Goal: Information Seeking & Learning: Learn about a topic

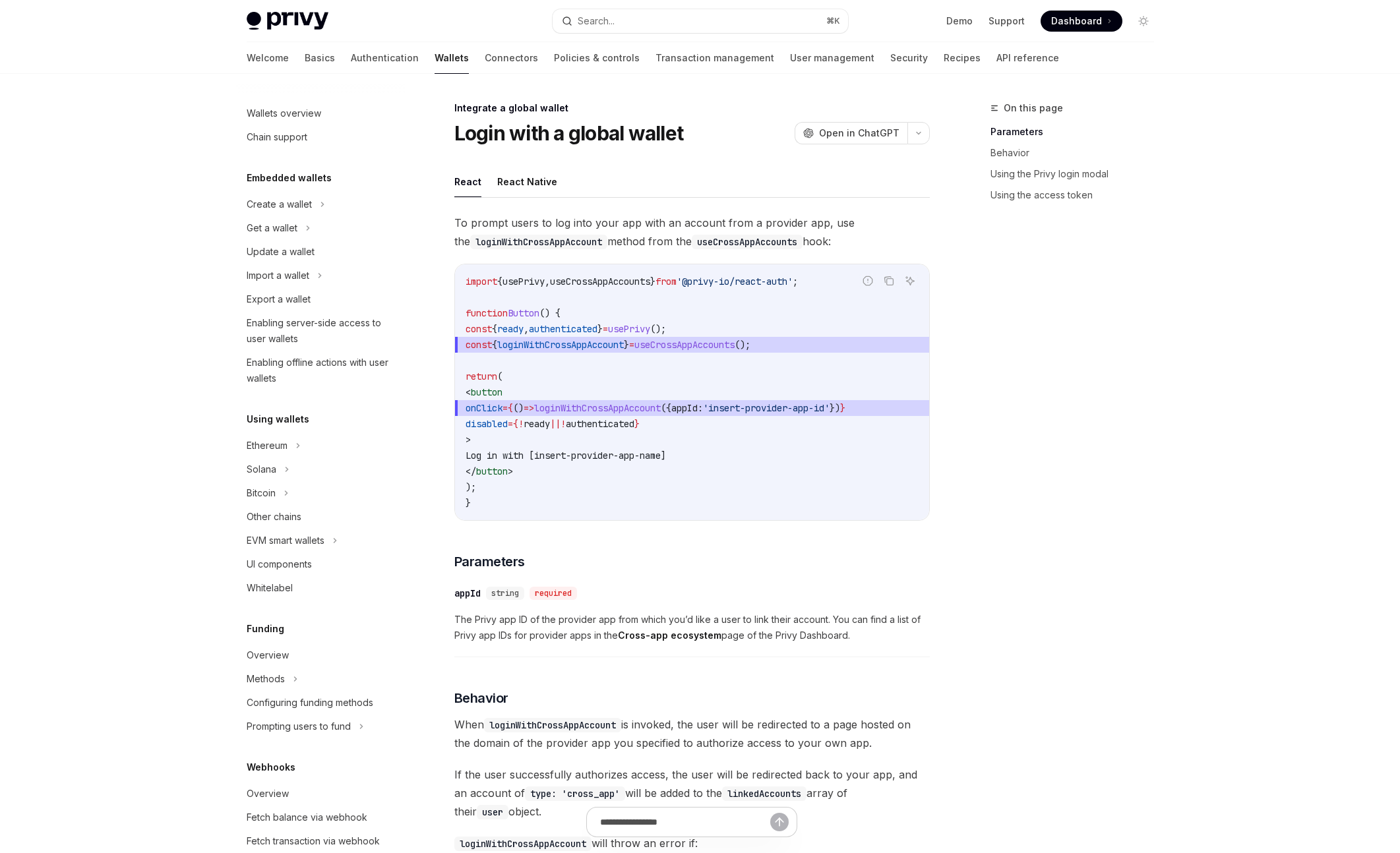
scroll to position [446, 0]
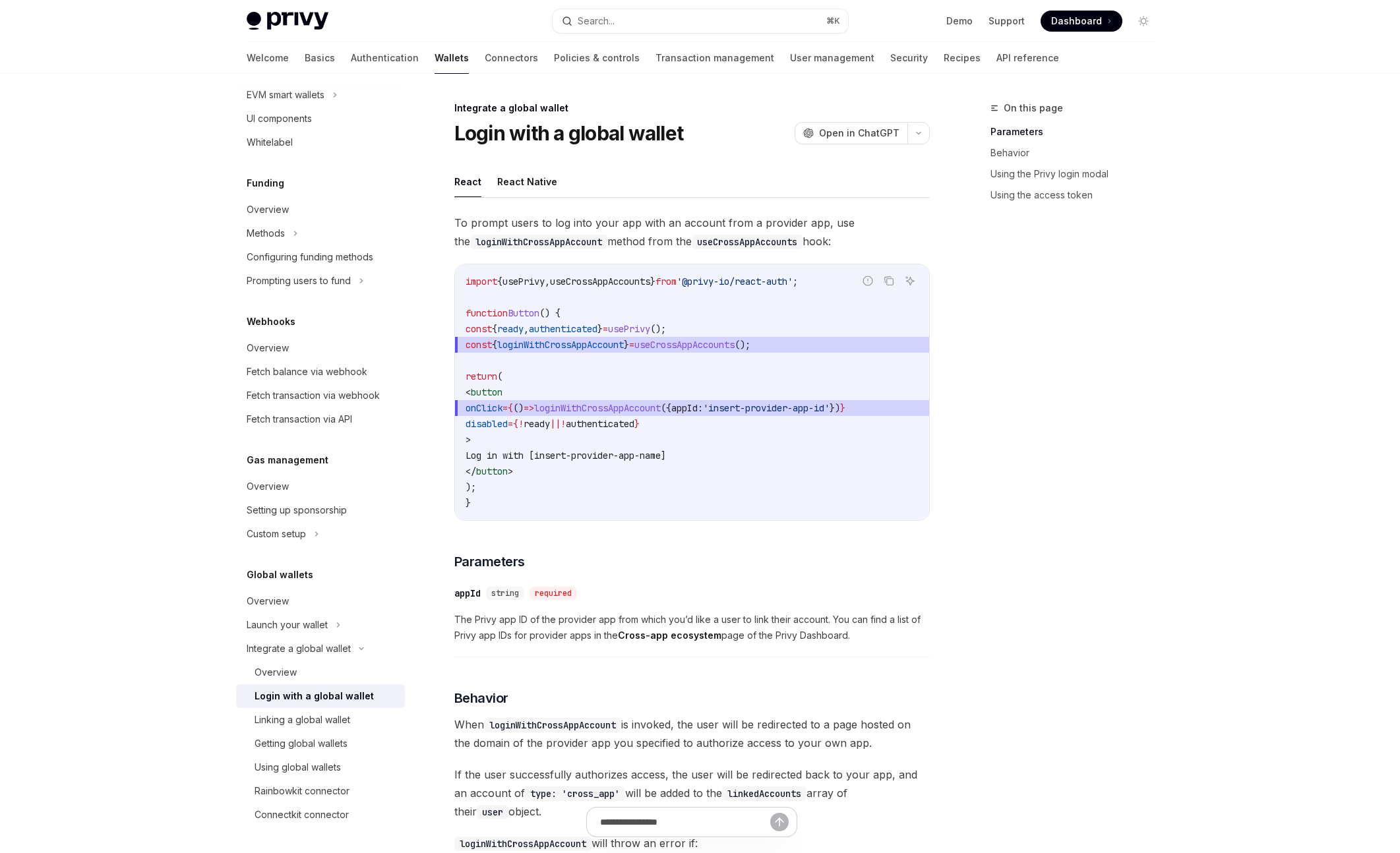
type textarea "*"
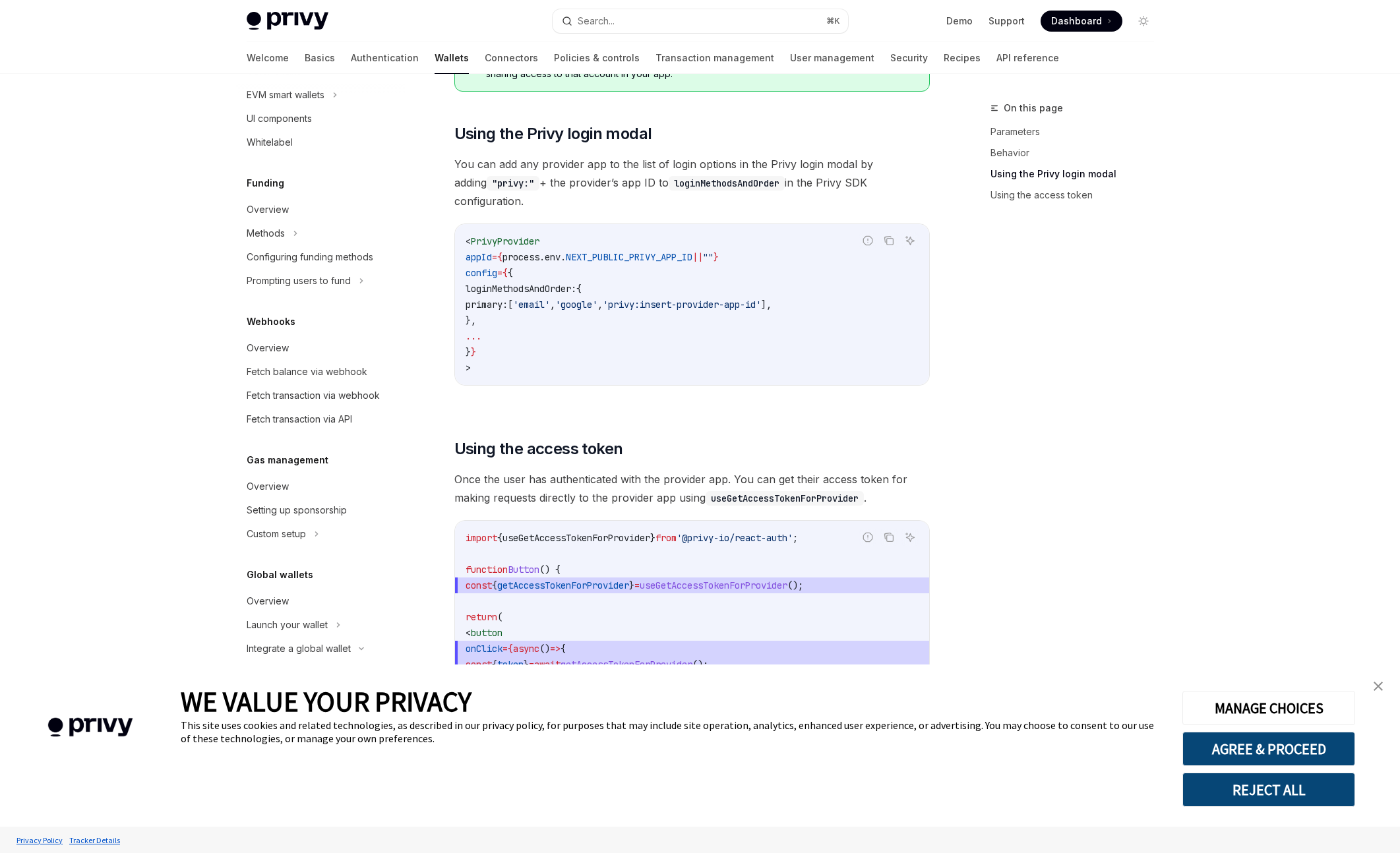
scroll to position [1088, 0]
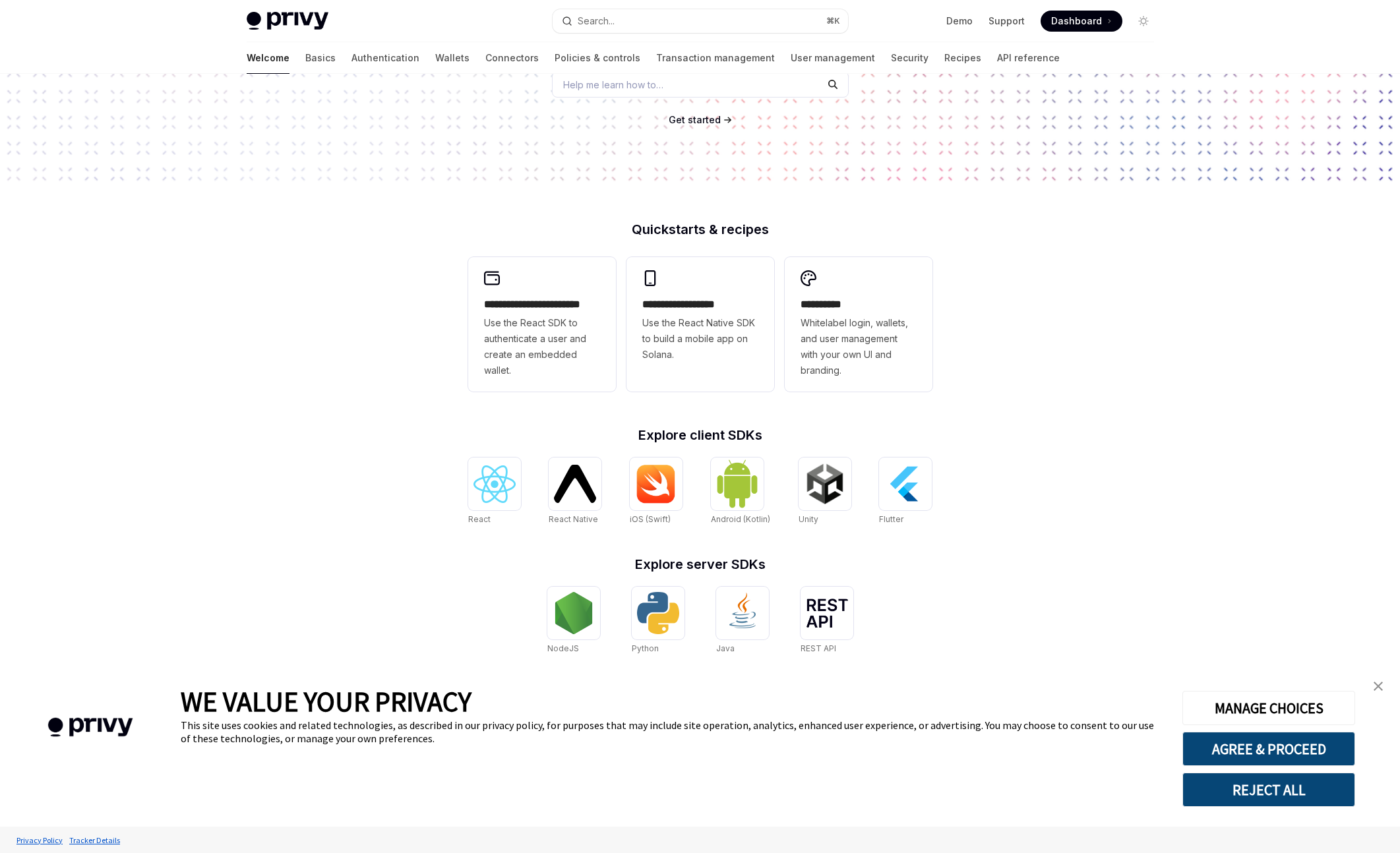
scroll to position [195, 0]
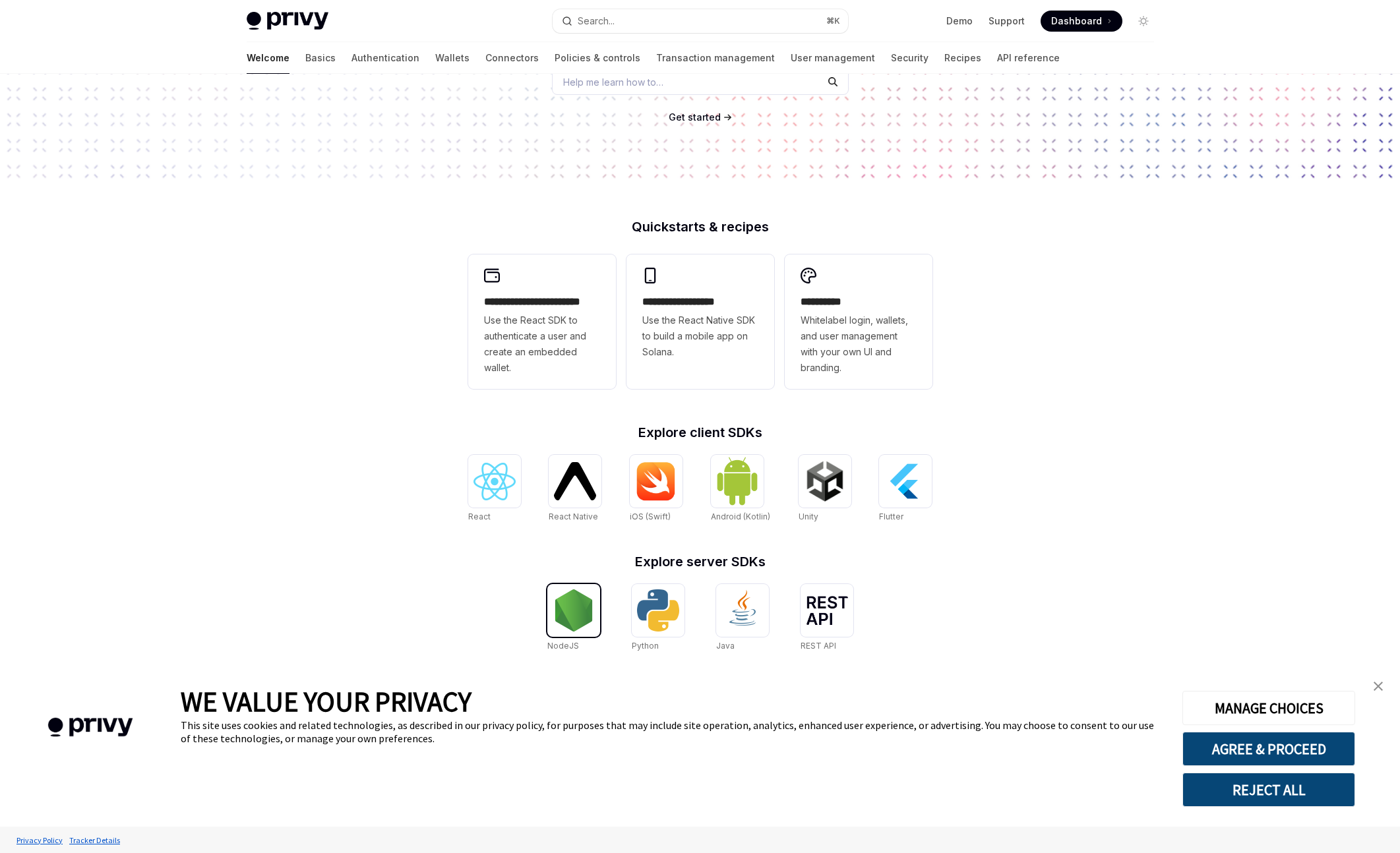
click at [595, 607] on div at bounding box center [574, 610] width 53 height 53
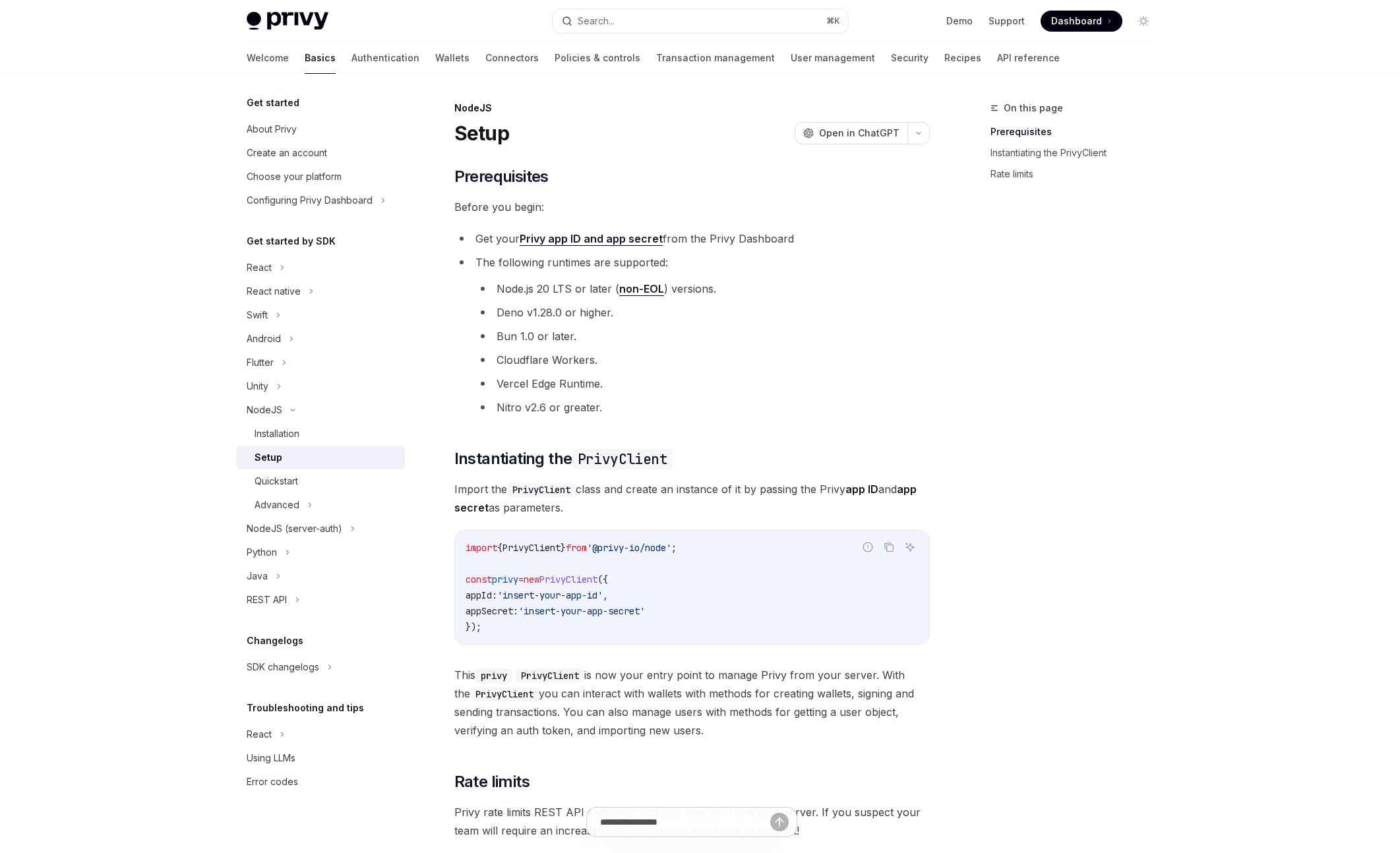
type textarea "*"
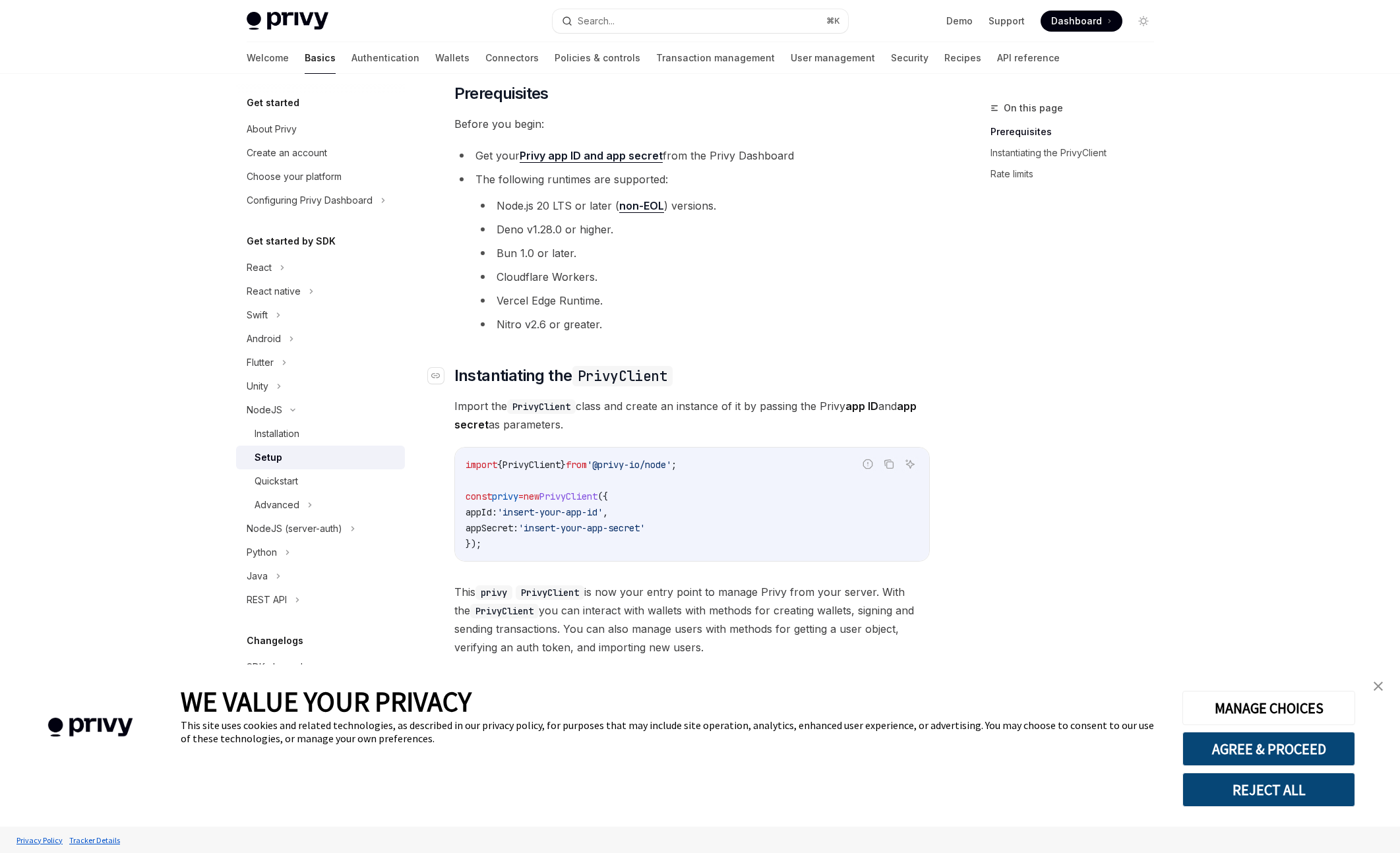
scroll to position [64, 0]
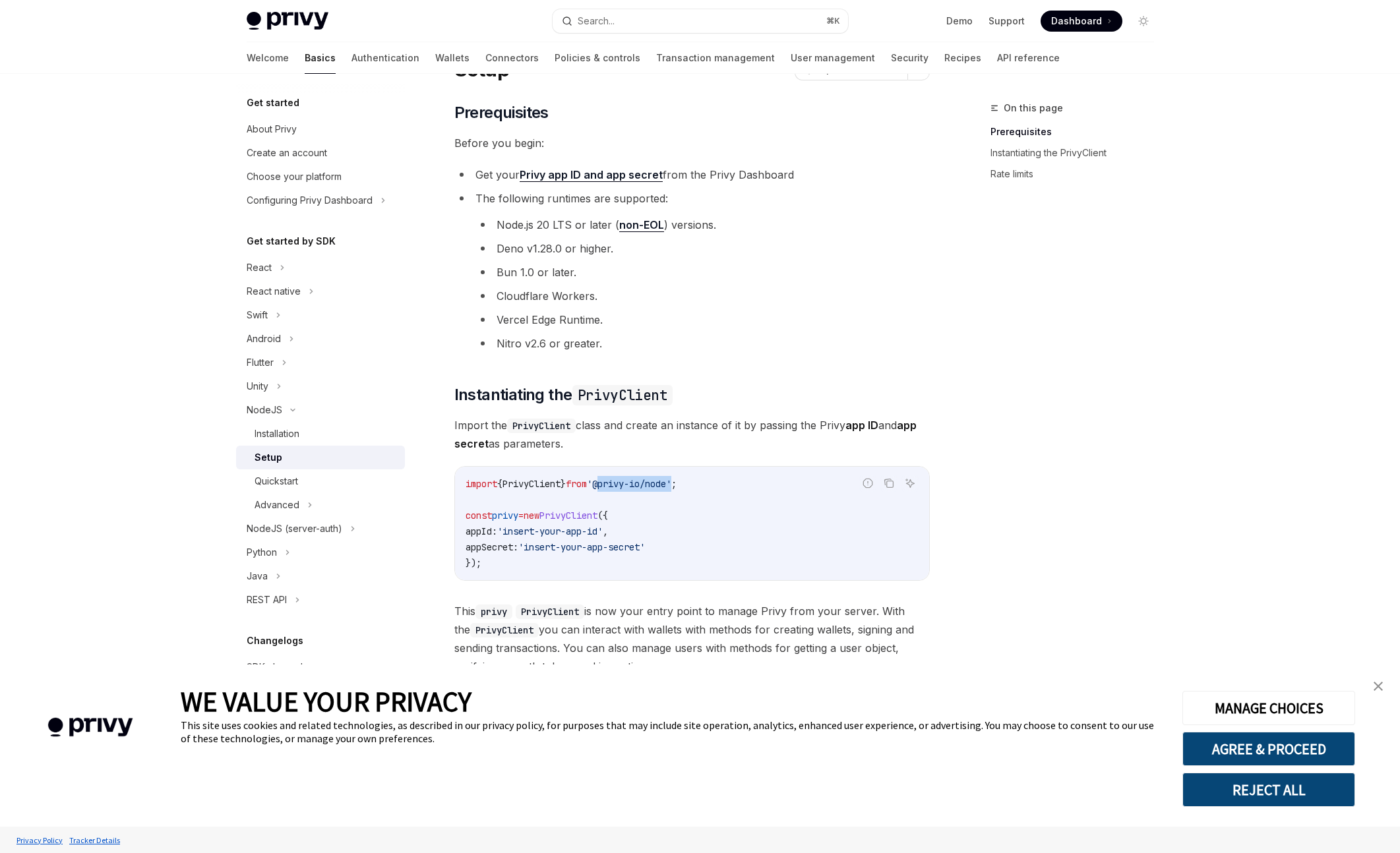
drag, startPoint x: 689, startPoint y: 482, endPoint x: 616, endPoint y: 482, distance: 73.0
click at [616, 482] on span "'@privy-io/node'" at bounding box center [629, 483] width 84 height 11
copy span "@privy-io/node"
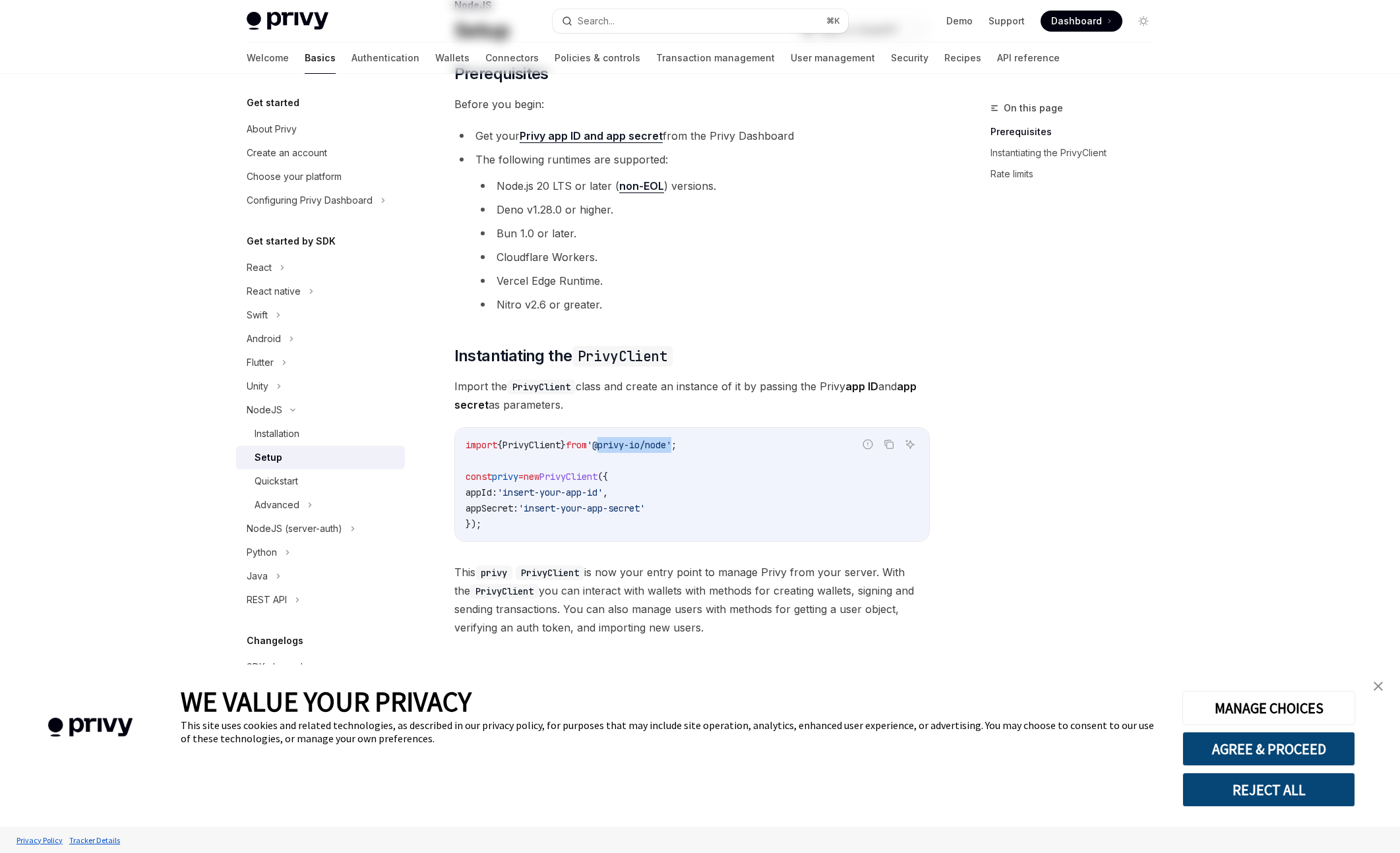
scroll to position [0, 0]
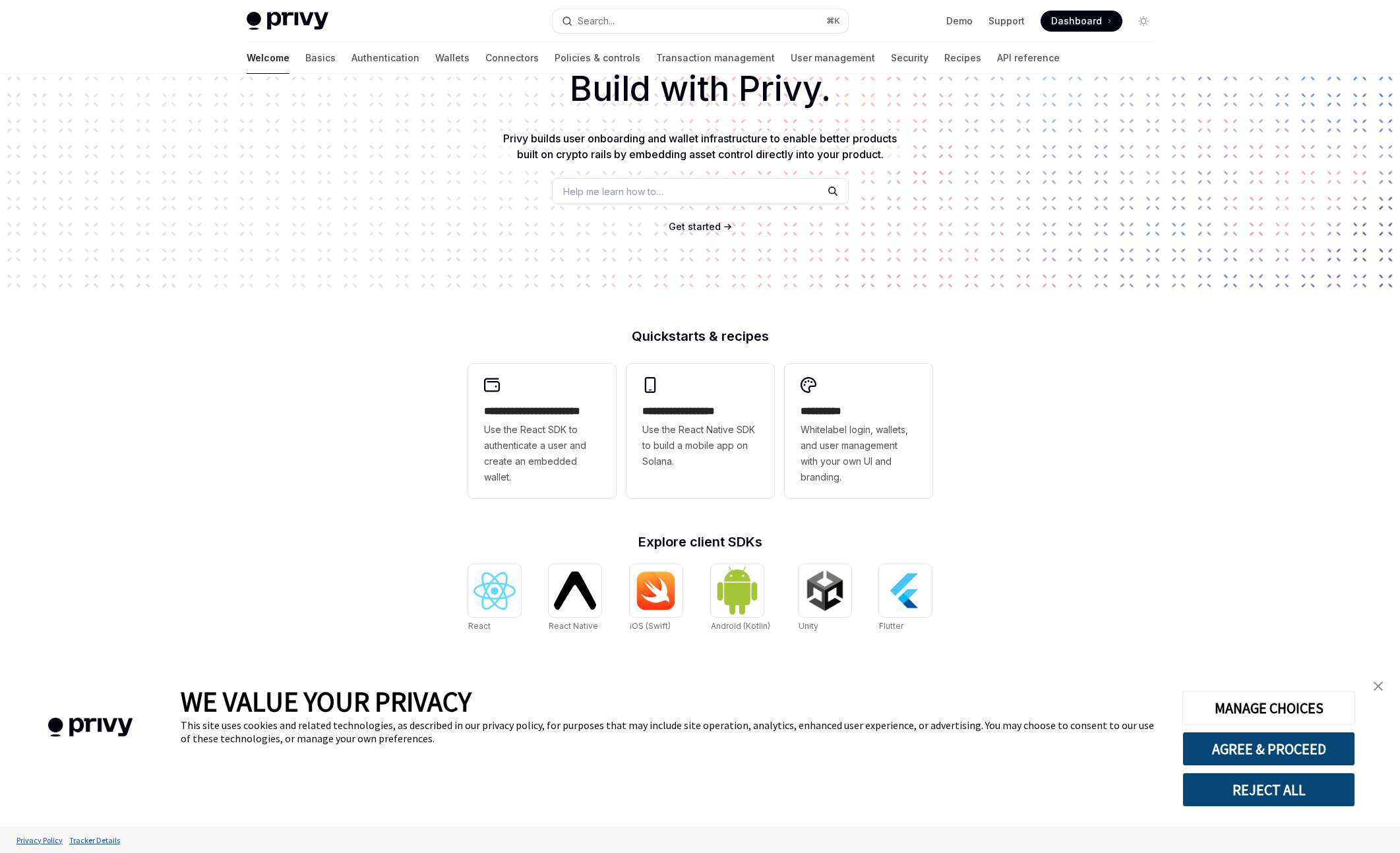
scroll to position [195, 0]
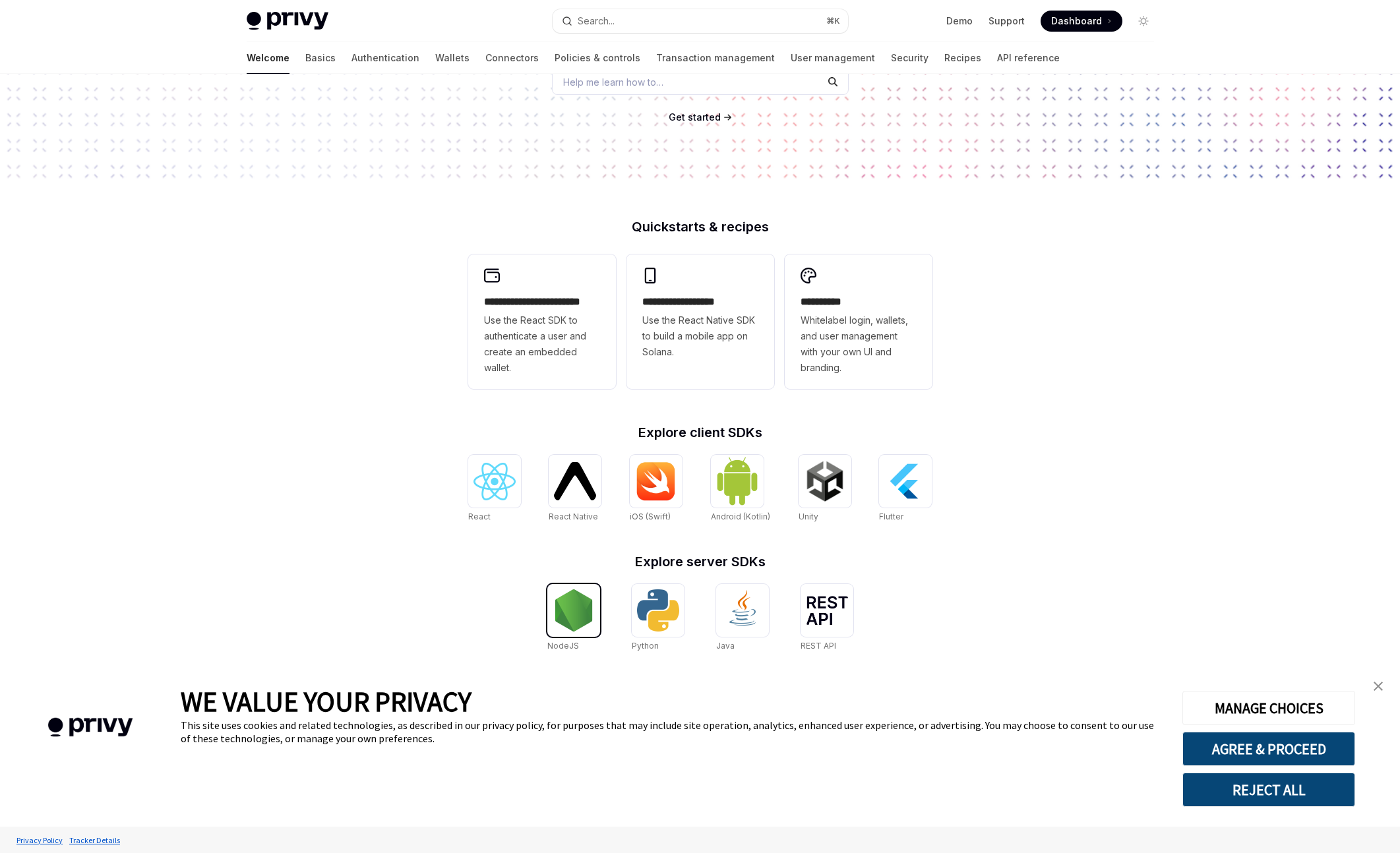
click at [577, 600] on img at bounding box center [574, 610] width 42 height 42
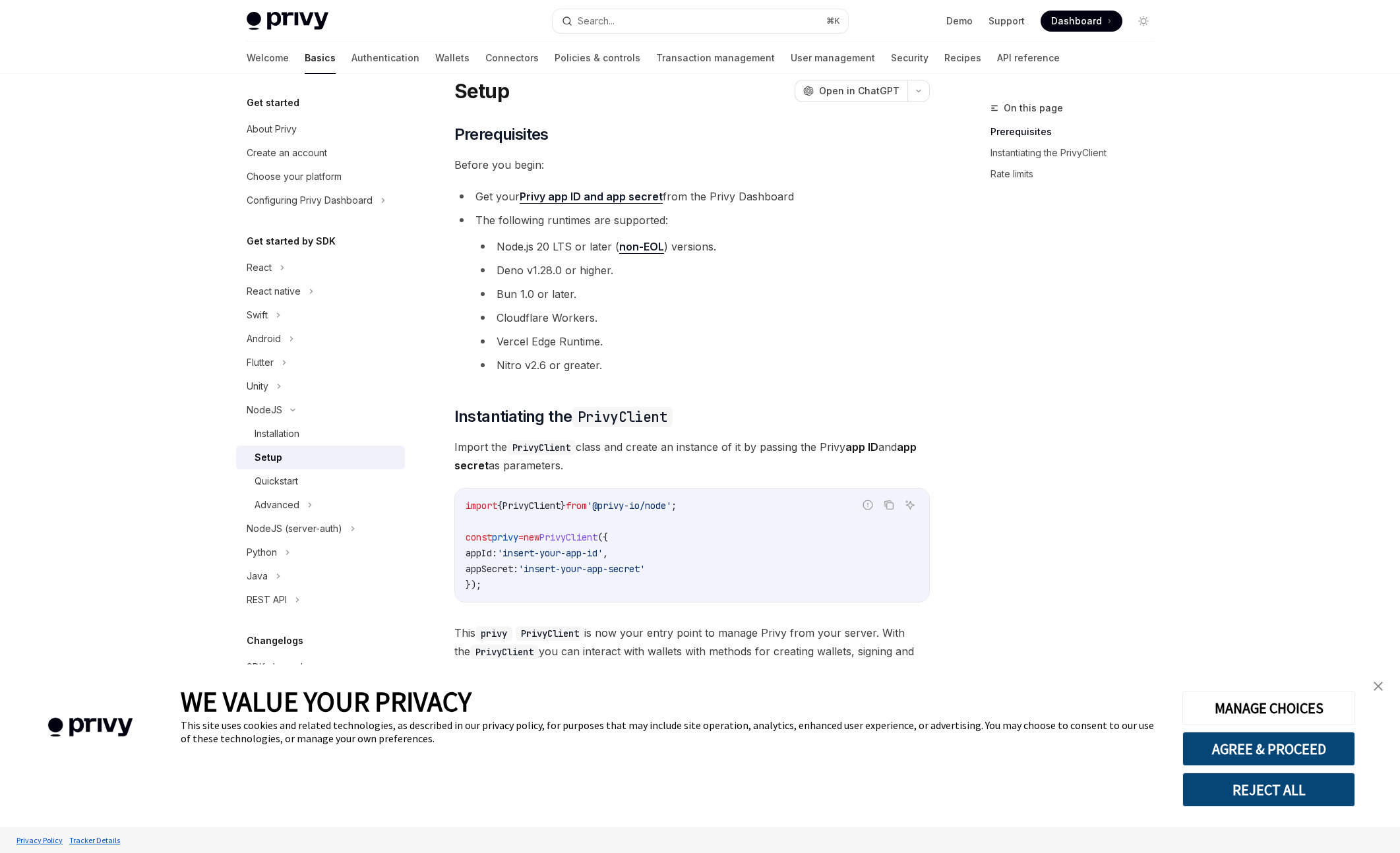
scroll to position [43, 0]
click at [566, 505] on span "}" at bounding box center [563, 505] width 5 height 11
copy code "import { PrivyClient } from '@privy-io/node' ;"
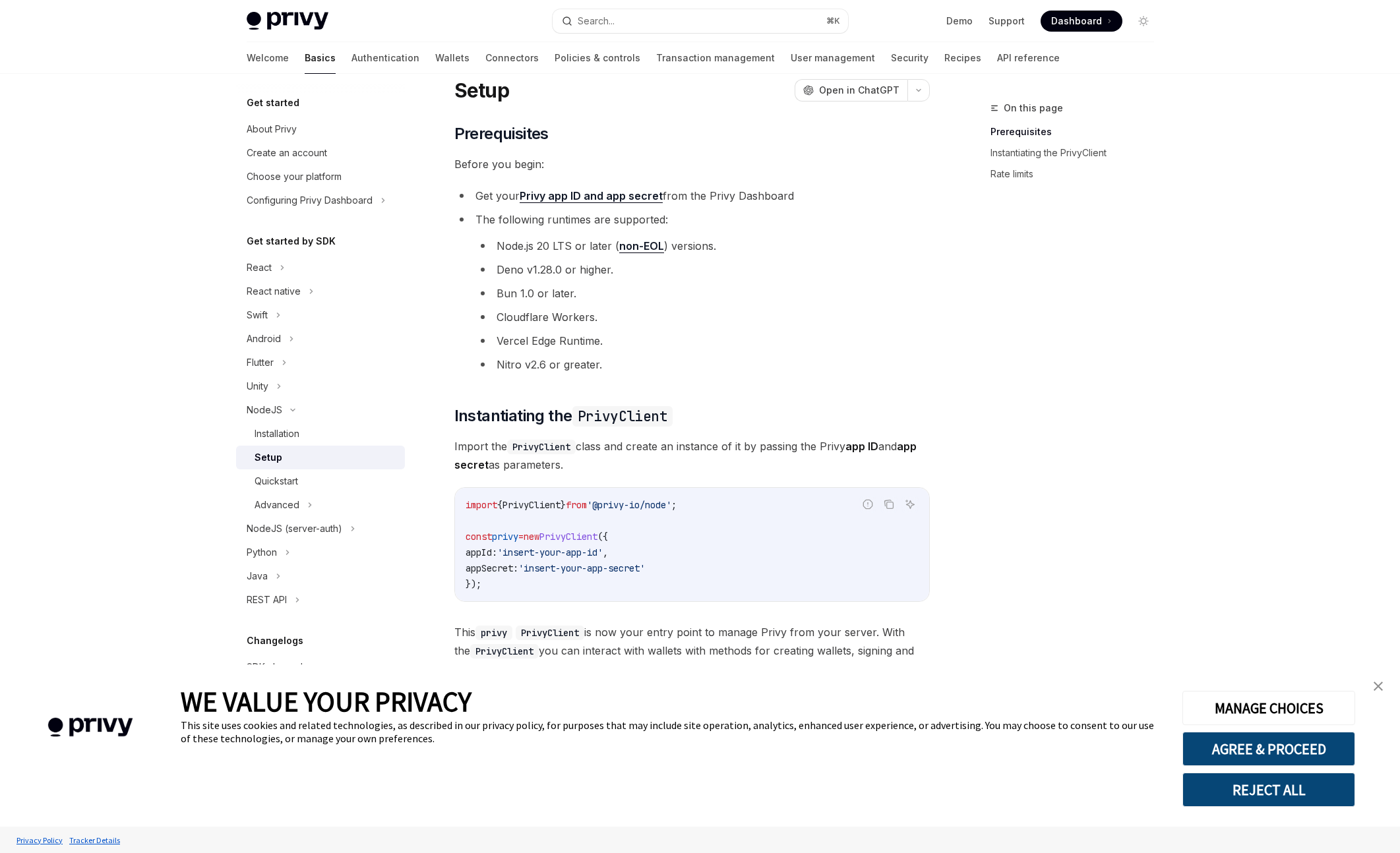
click at [490, 568] on span "appSecret:" at bounding box center [492, 567] width 53 height 11
copy span "appSecret"
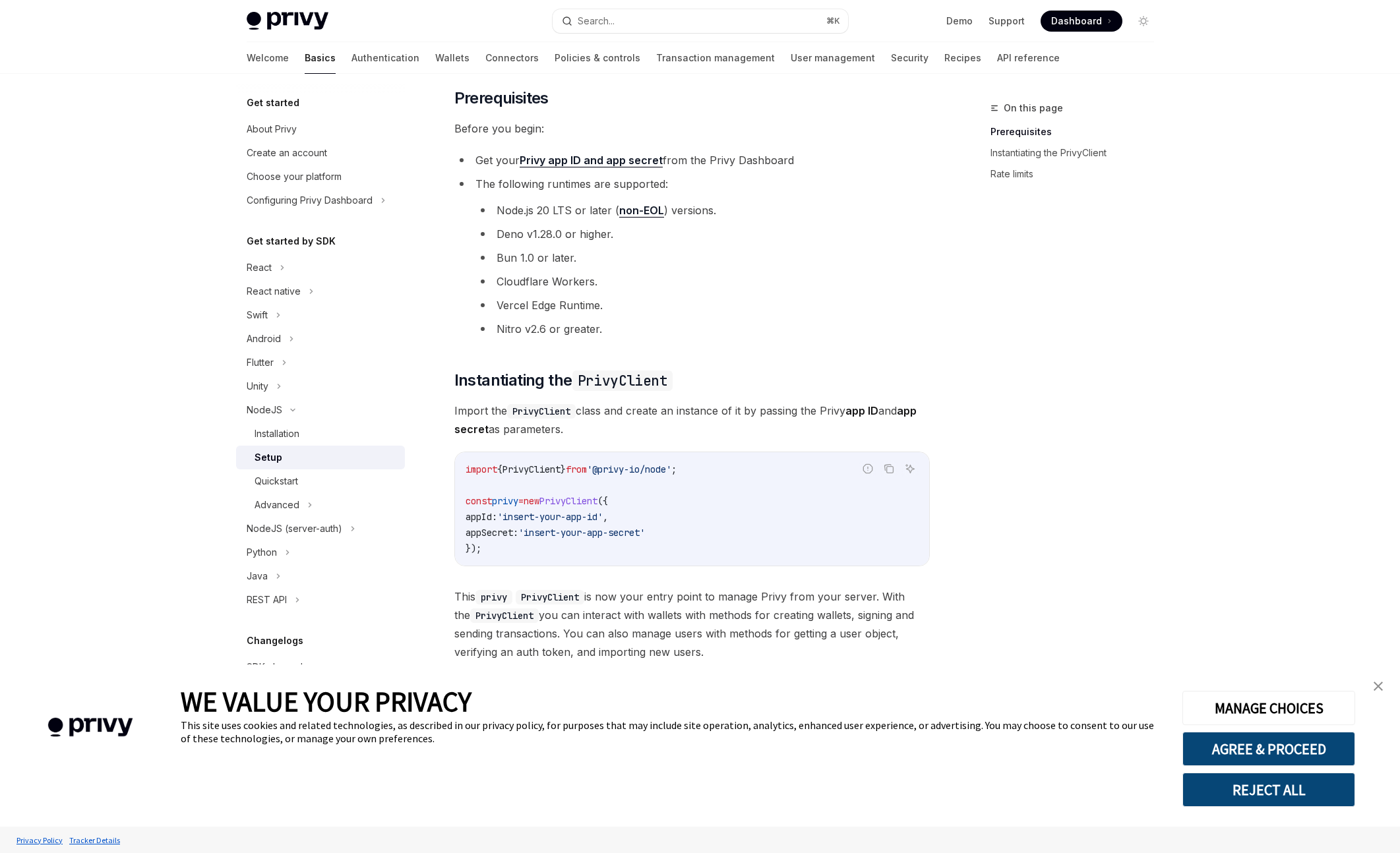
scroll to position [249, 0]
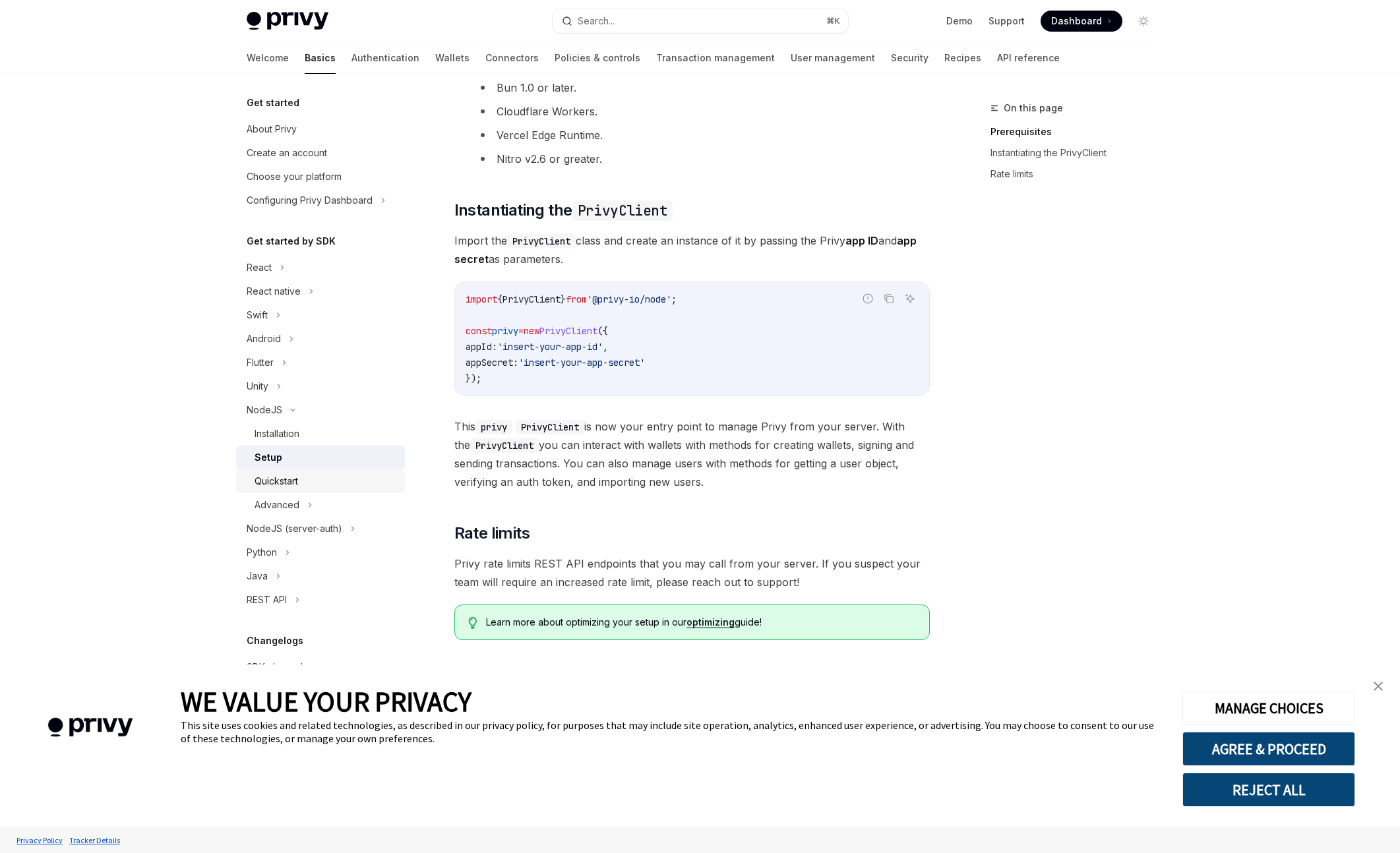
click at [314, 485] on div "Quickstart" at bounding box center [325, 481] width 142 height 16
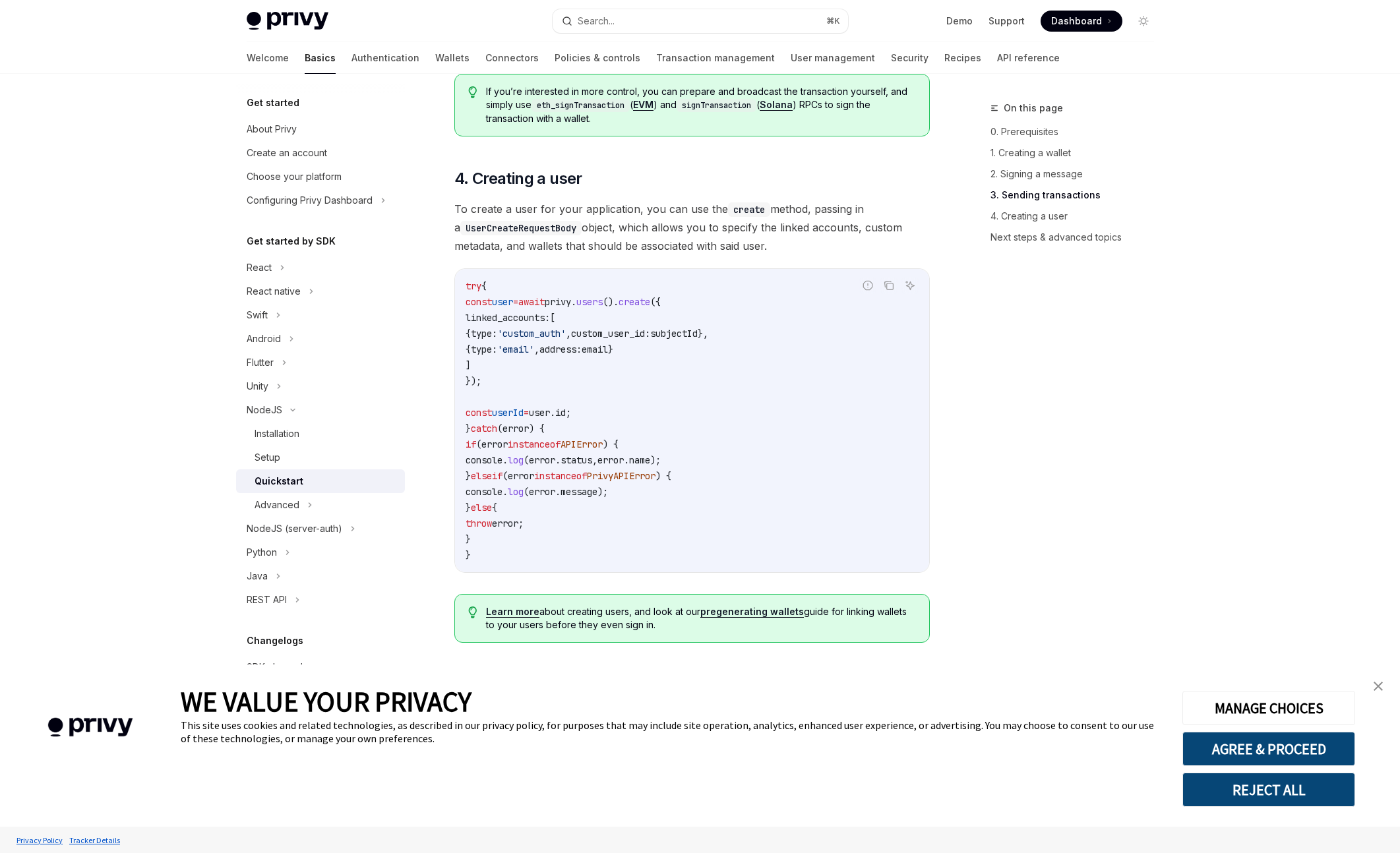
scroll to position [2459, 0]
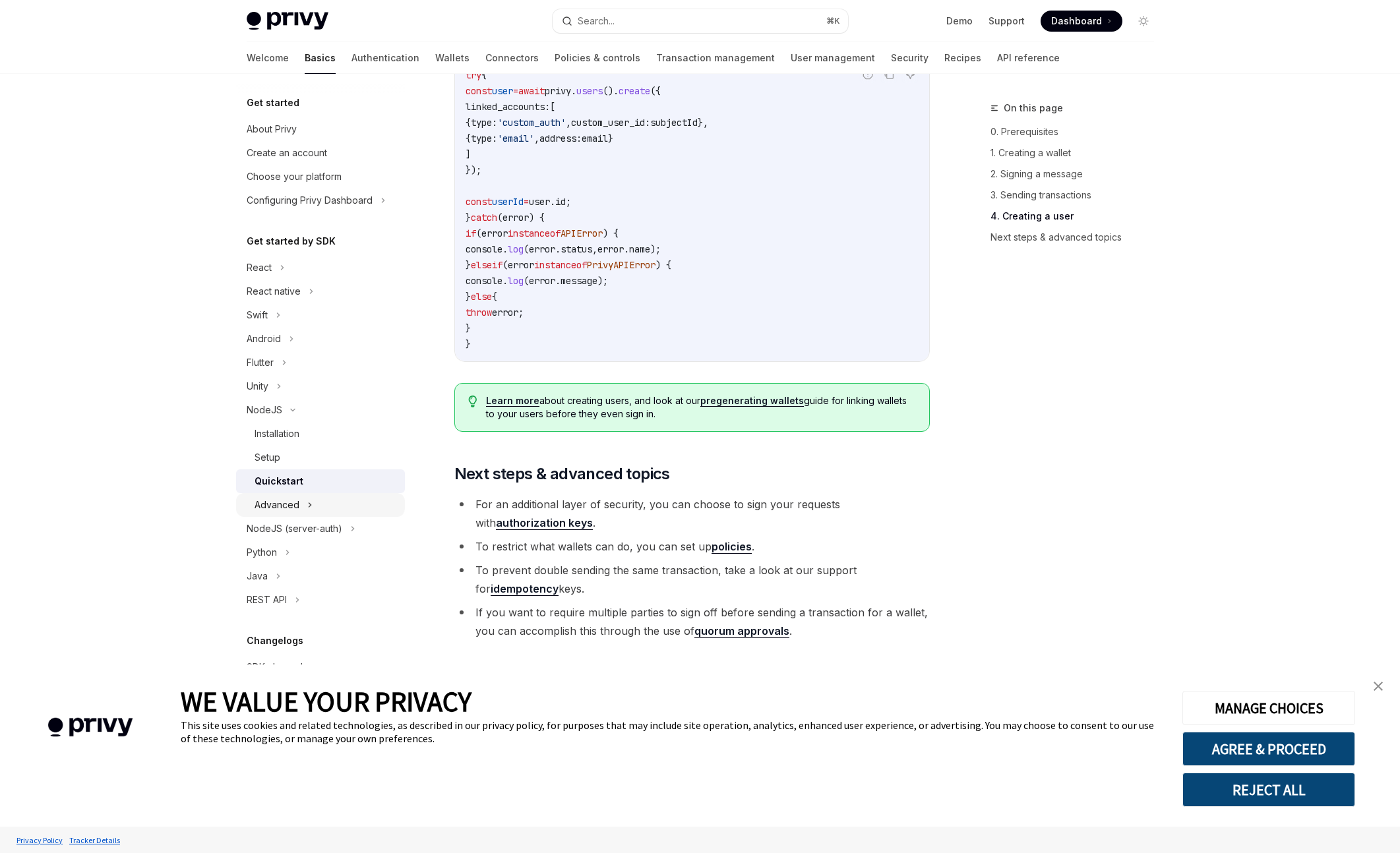
click at [335, 496] on div "Advanced" at bounding box center [320, 505] width 168 height 24
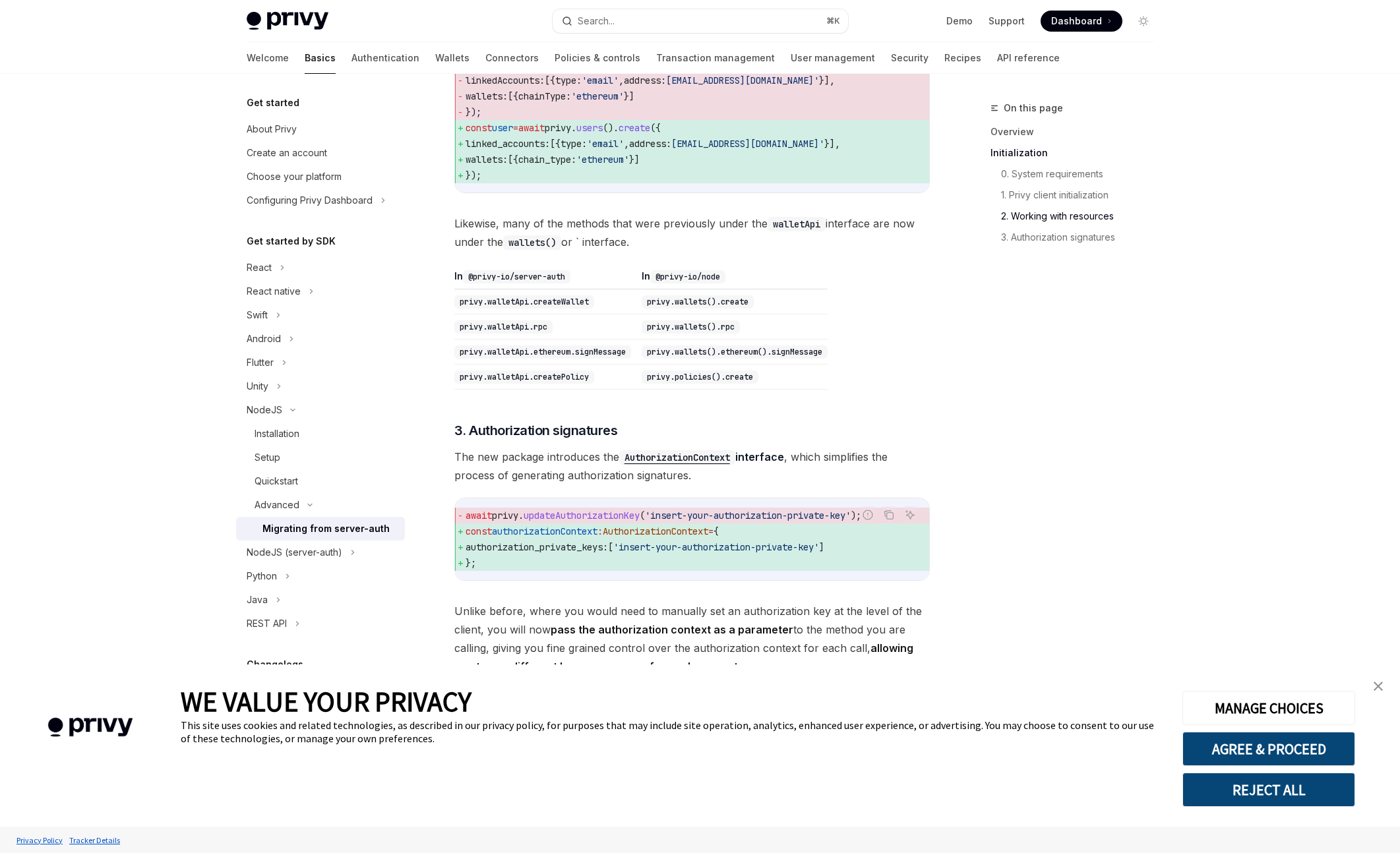
scroll to position [923, 0]
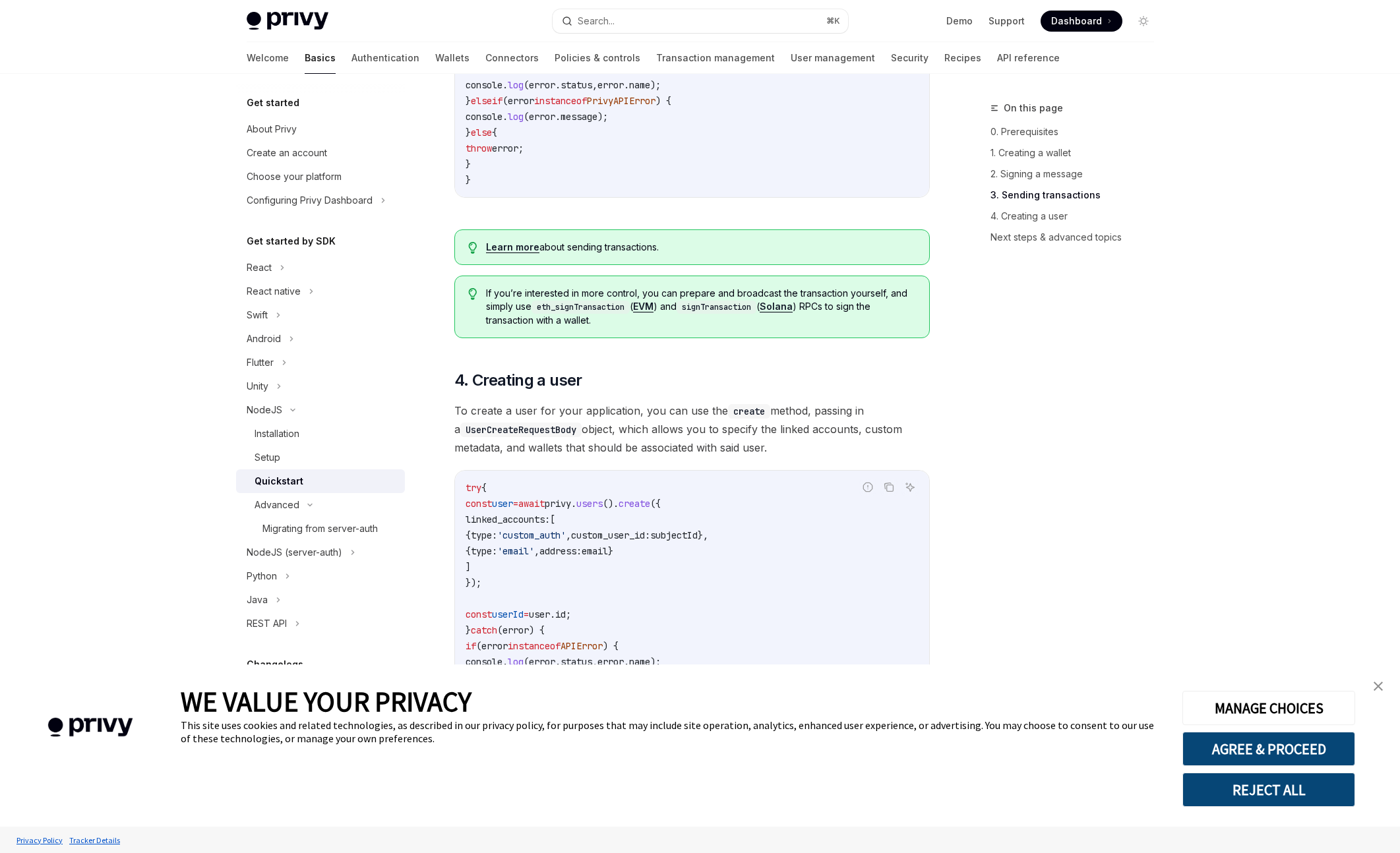
scroll to position [2038, 0]
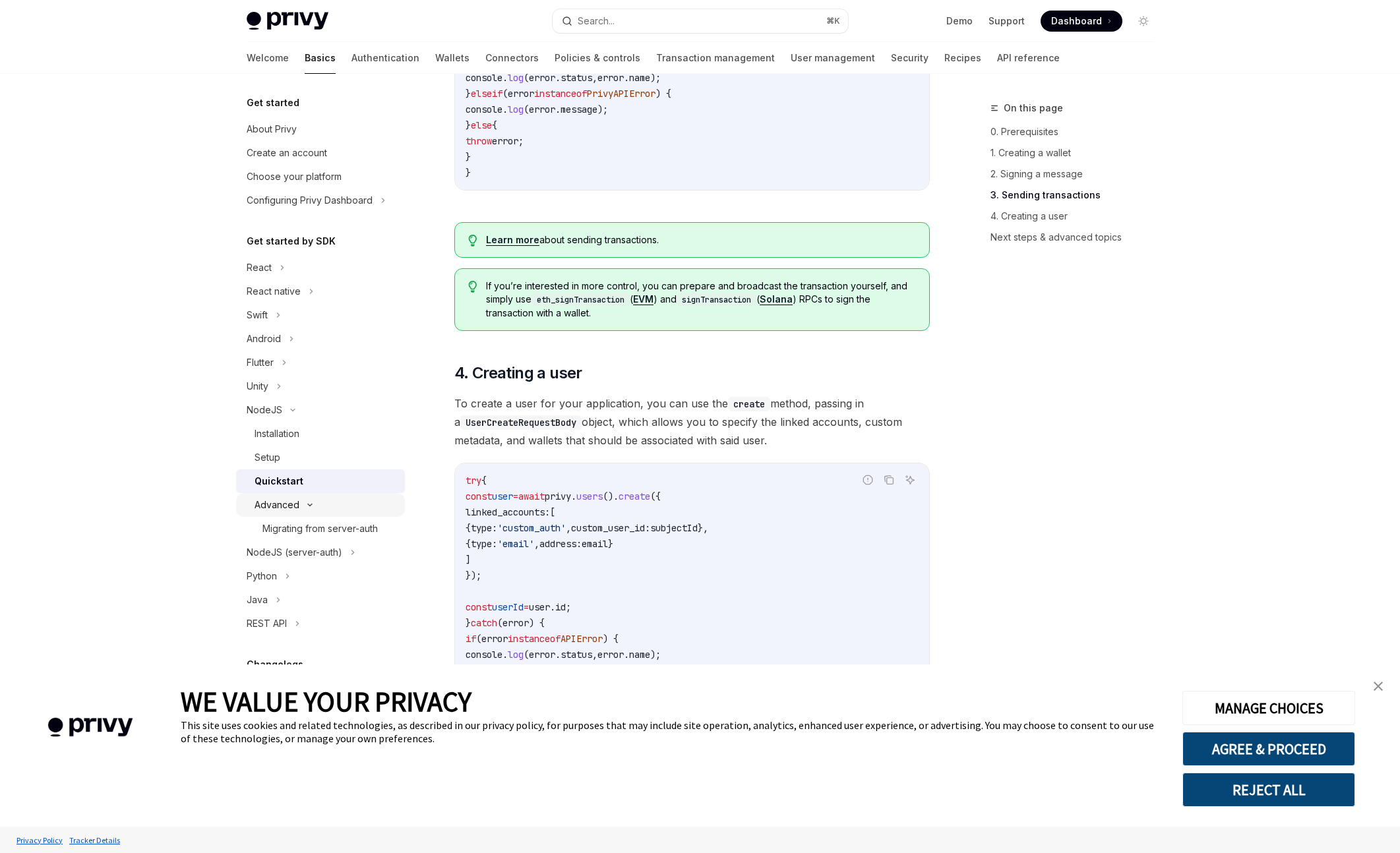
click at [315, 505] on icon at bounding box center [309, 505] width 16 height 5
click at [315, 505] on div "Advanced" at bounding box center [320, 505] width 168 height 24
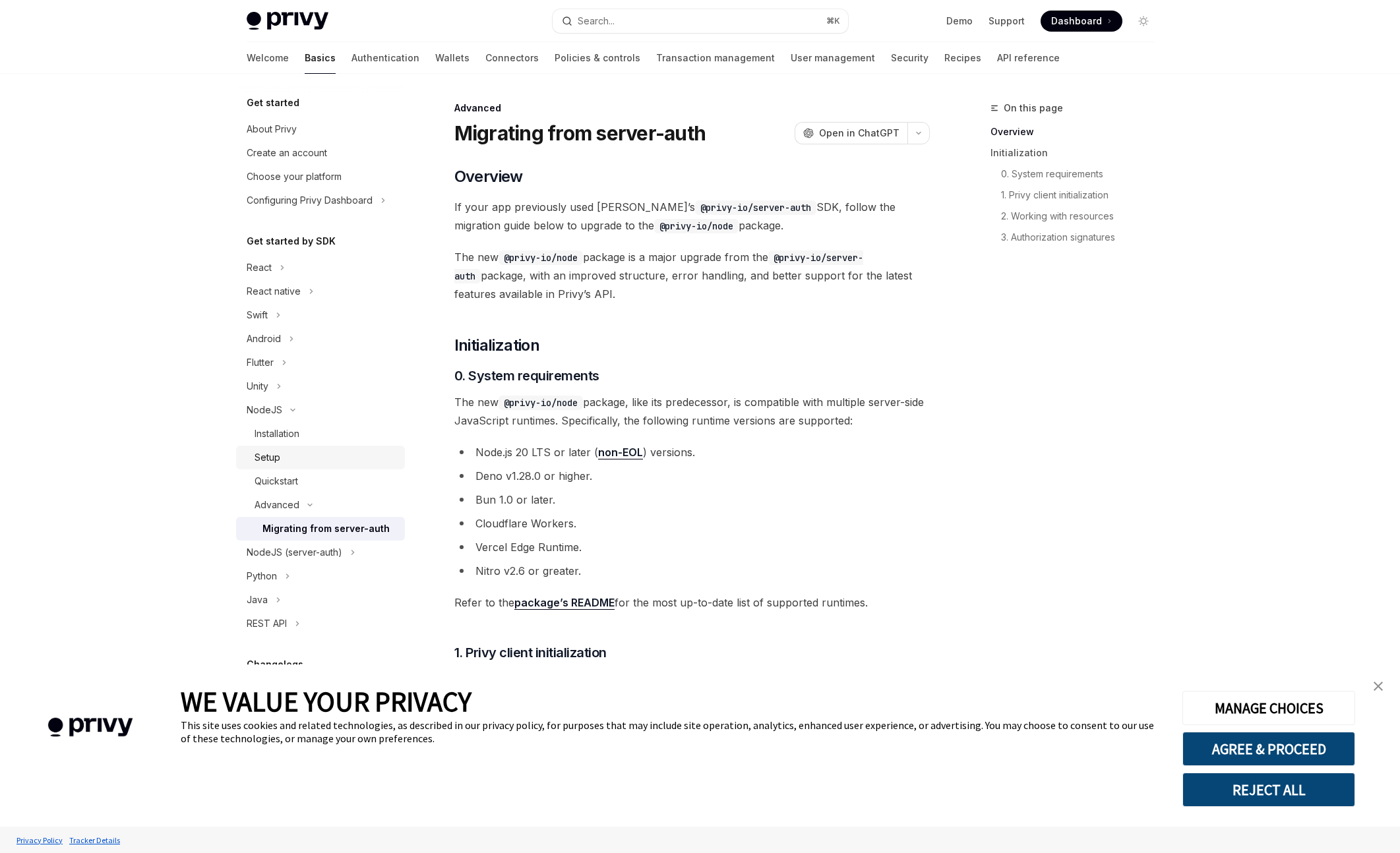
click at [319, 462] on div "Setup" at bounding box center [325, 457] width 142 height 16
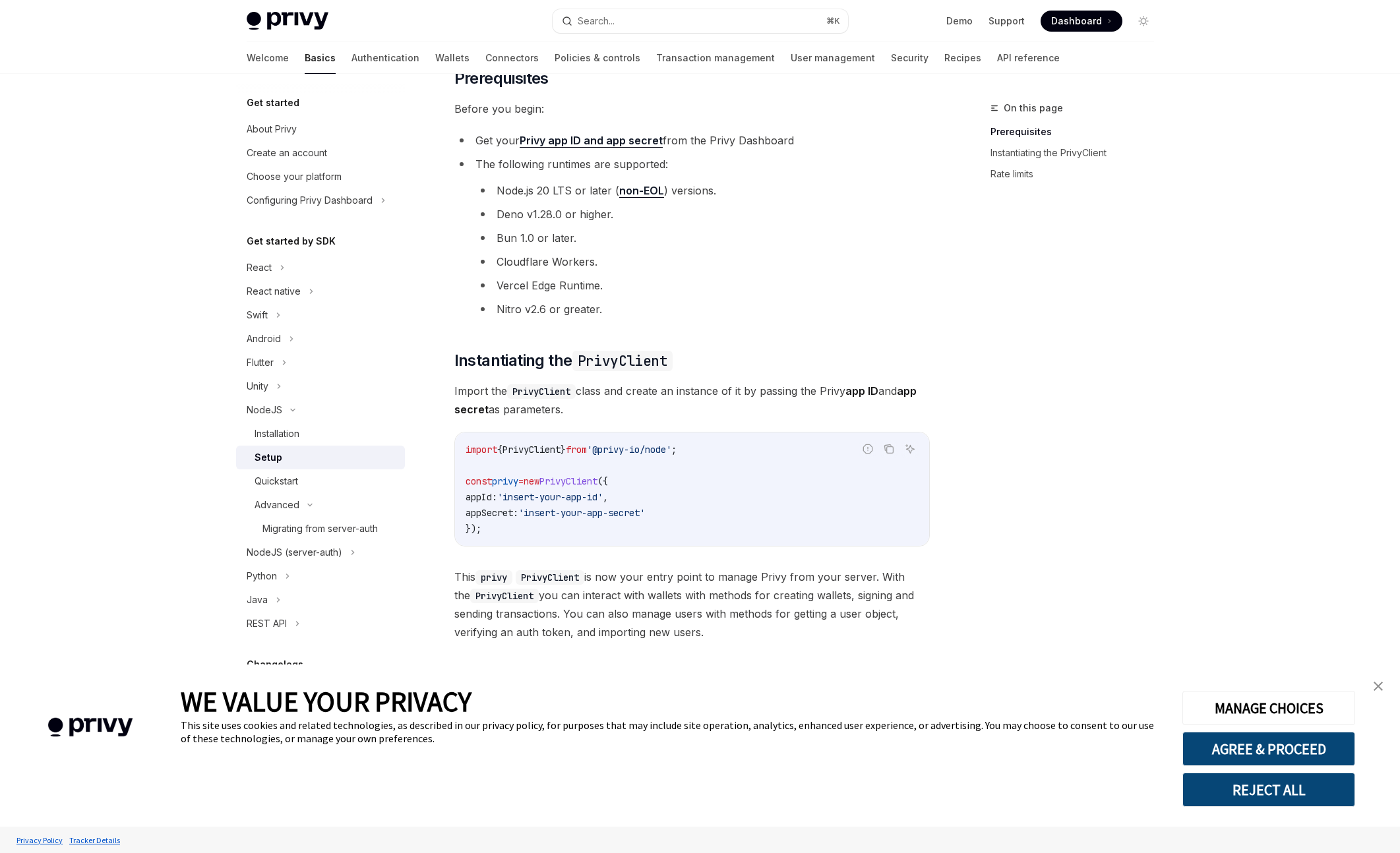
scroll to position [249, 0]
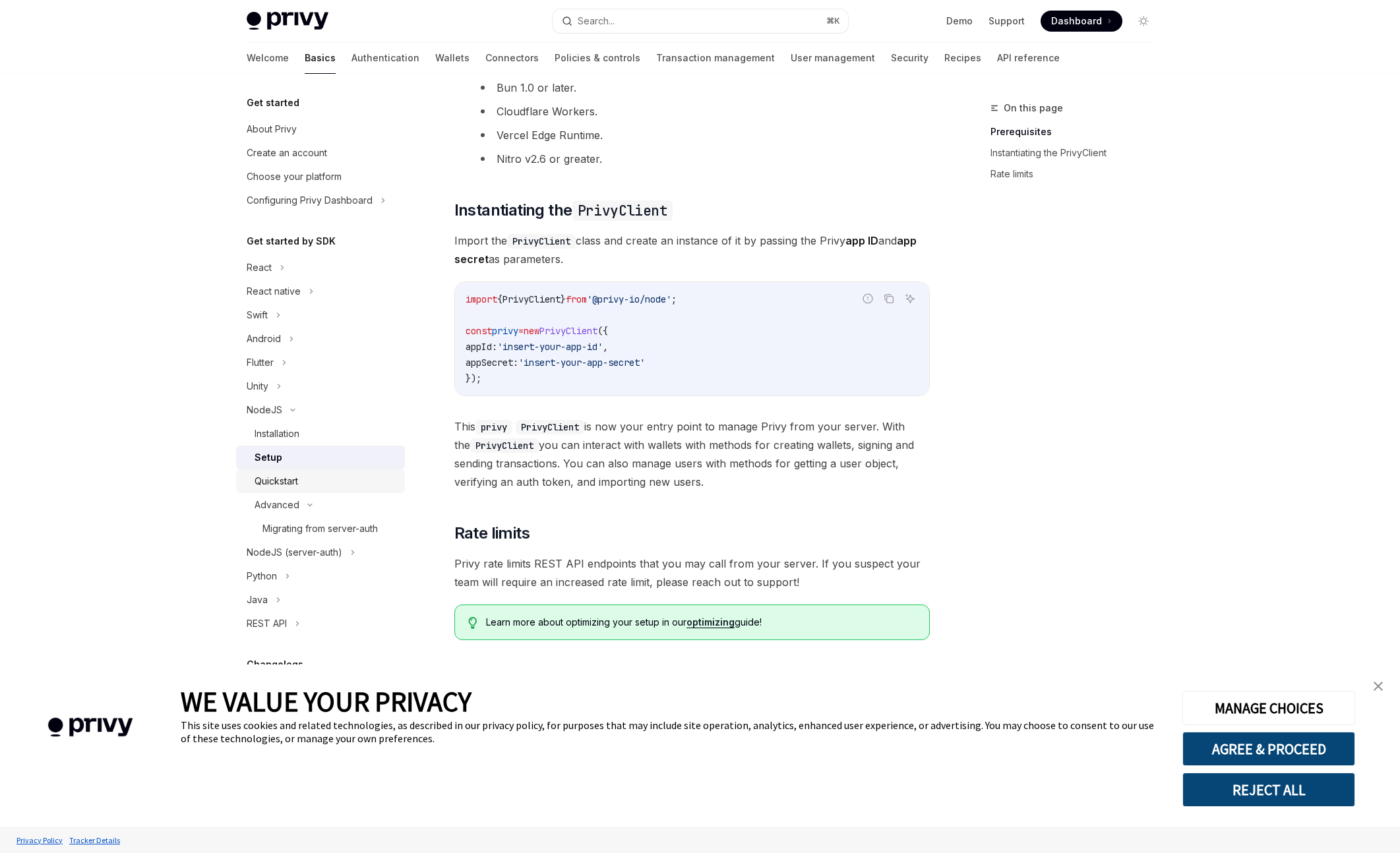
click at [307, 485] on div "Quickstart" at bounding box center [325, 481] width 142 height 16
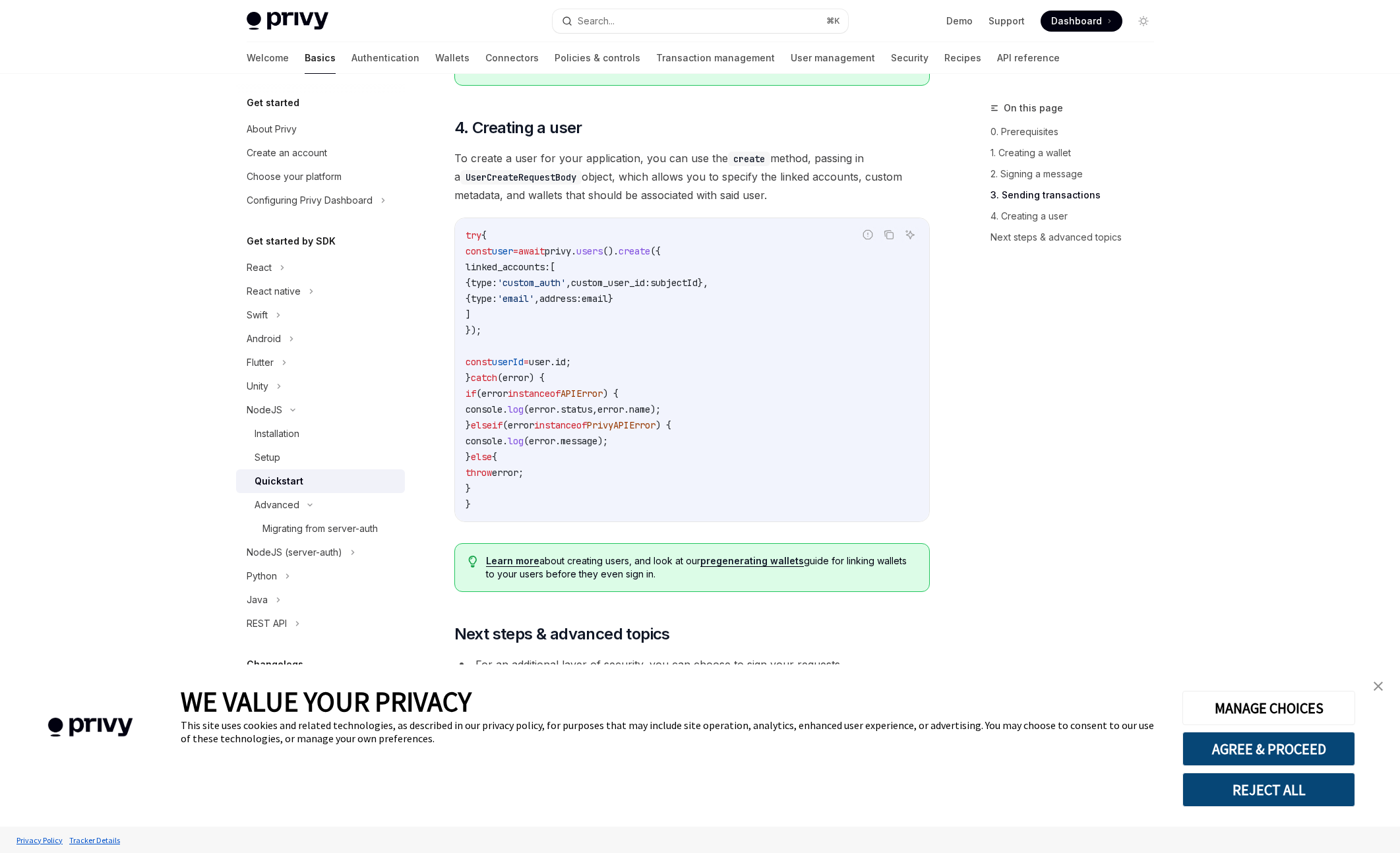
scroll to position [2459, 0]
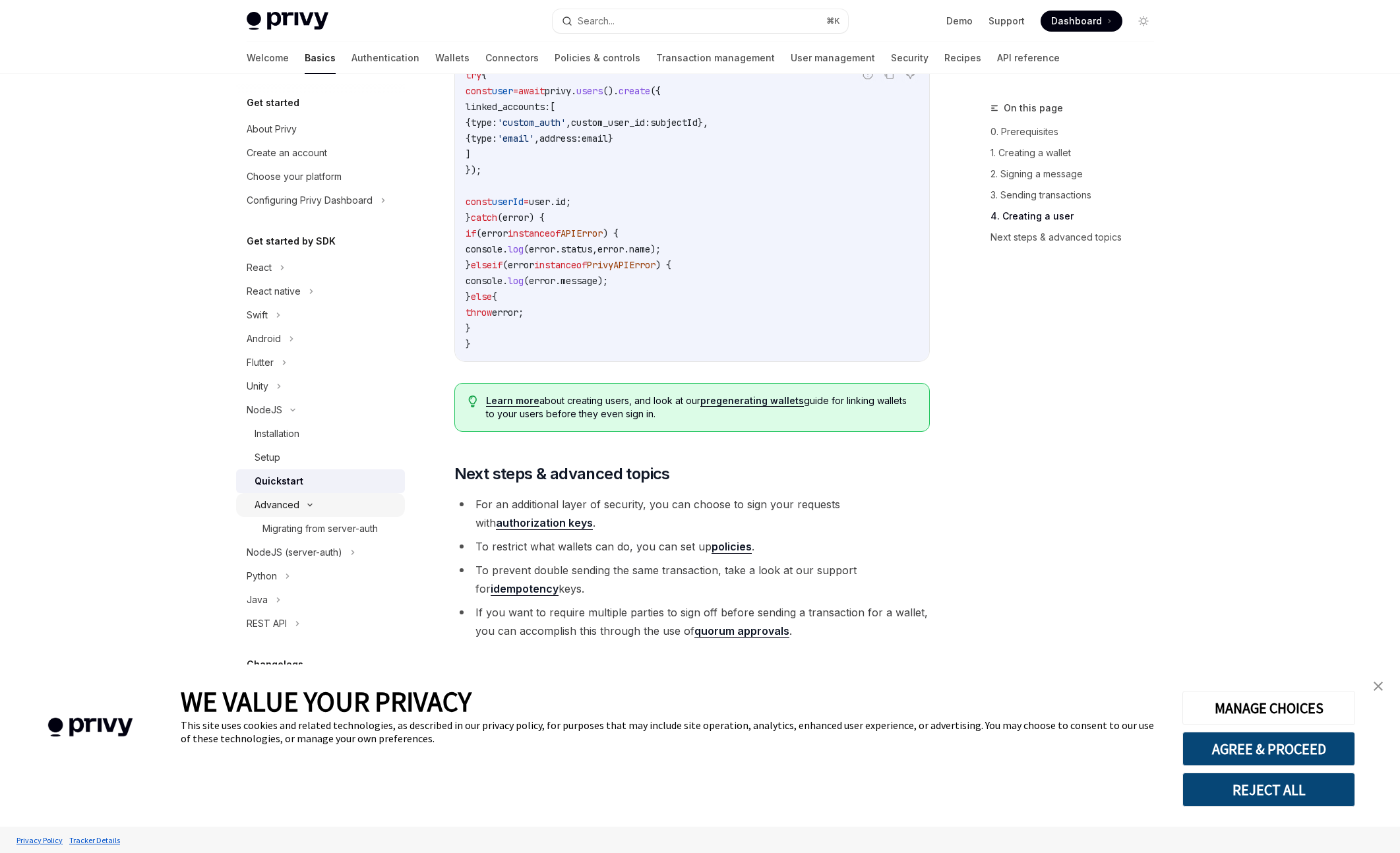
click at [329, 512] on div "Advanced" at bounding box center [320, 505] width 168 height 24
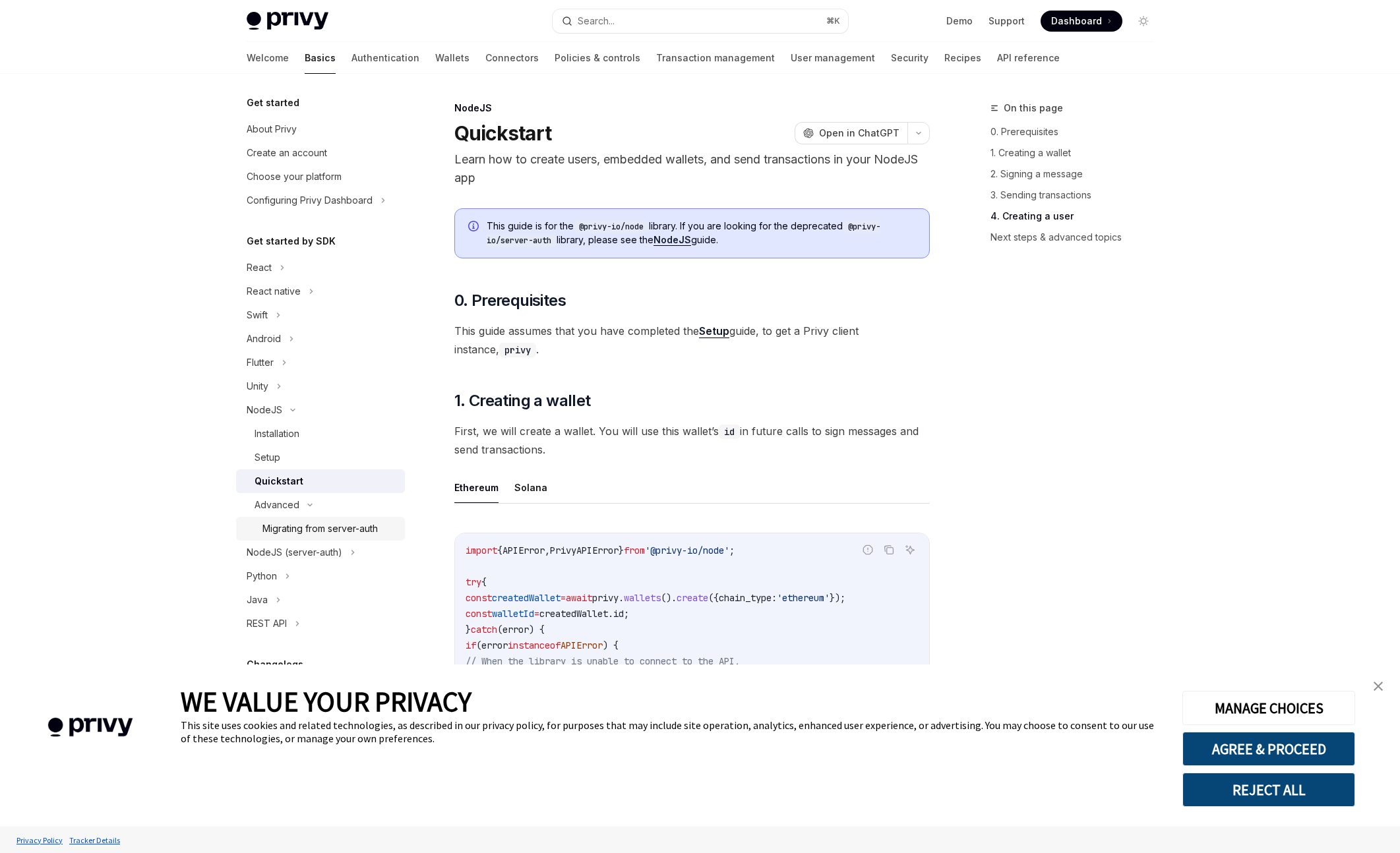
click at [329, 528] on div "Migrating from server-auth" at bounding box center [320, 528] width 116 height 16
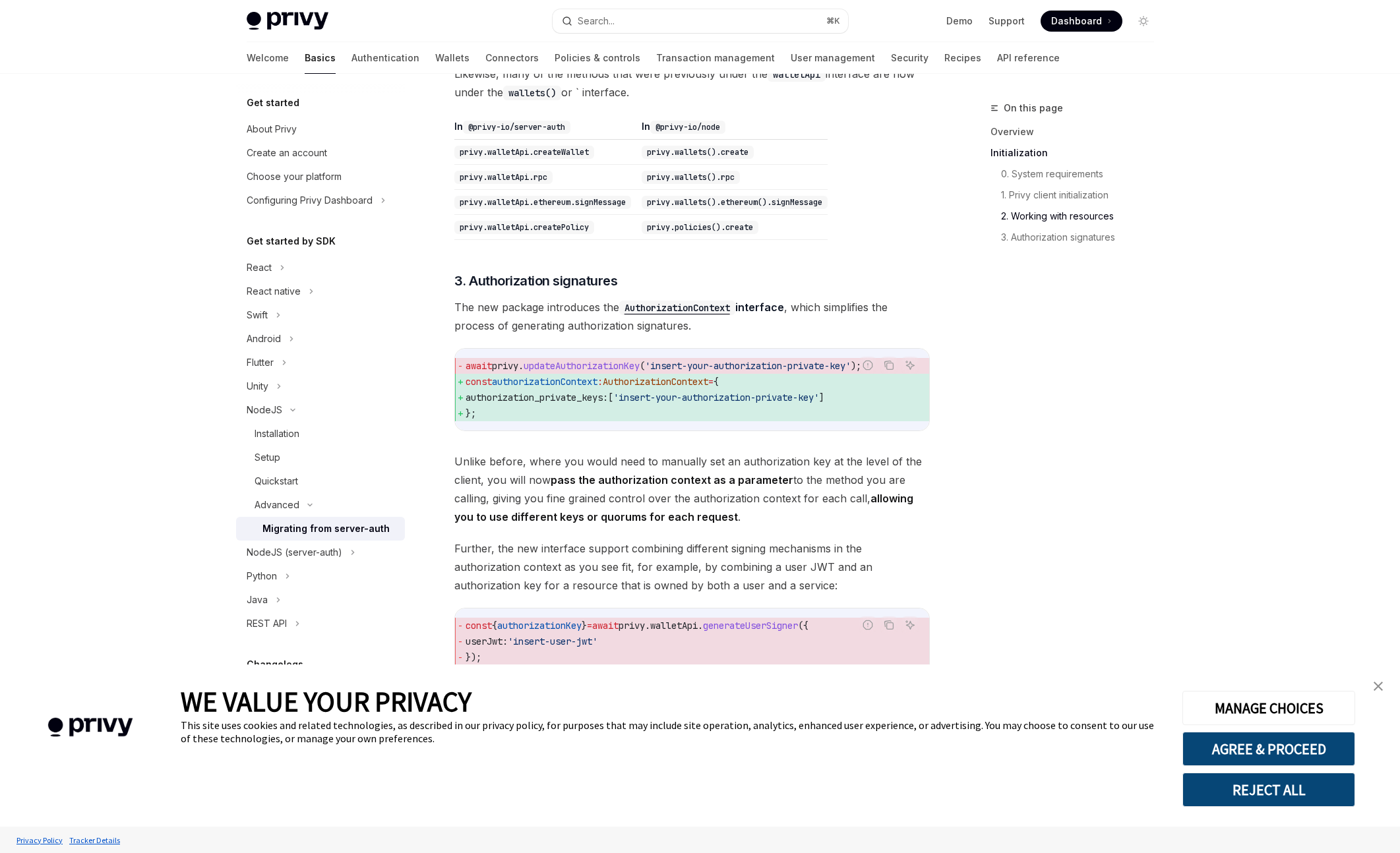
scroll to position [1482, 0]
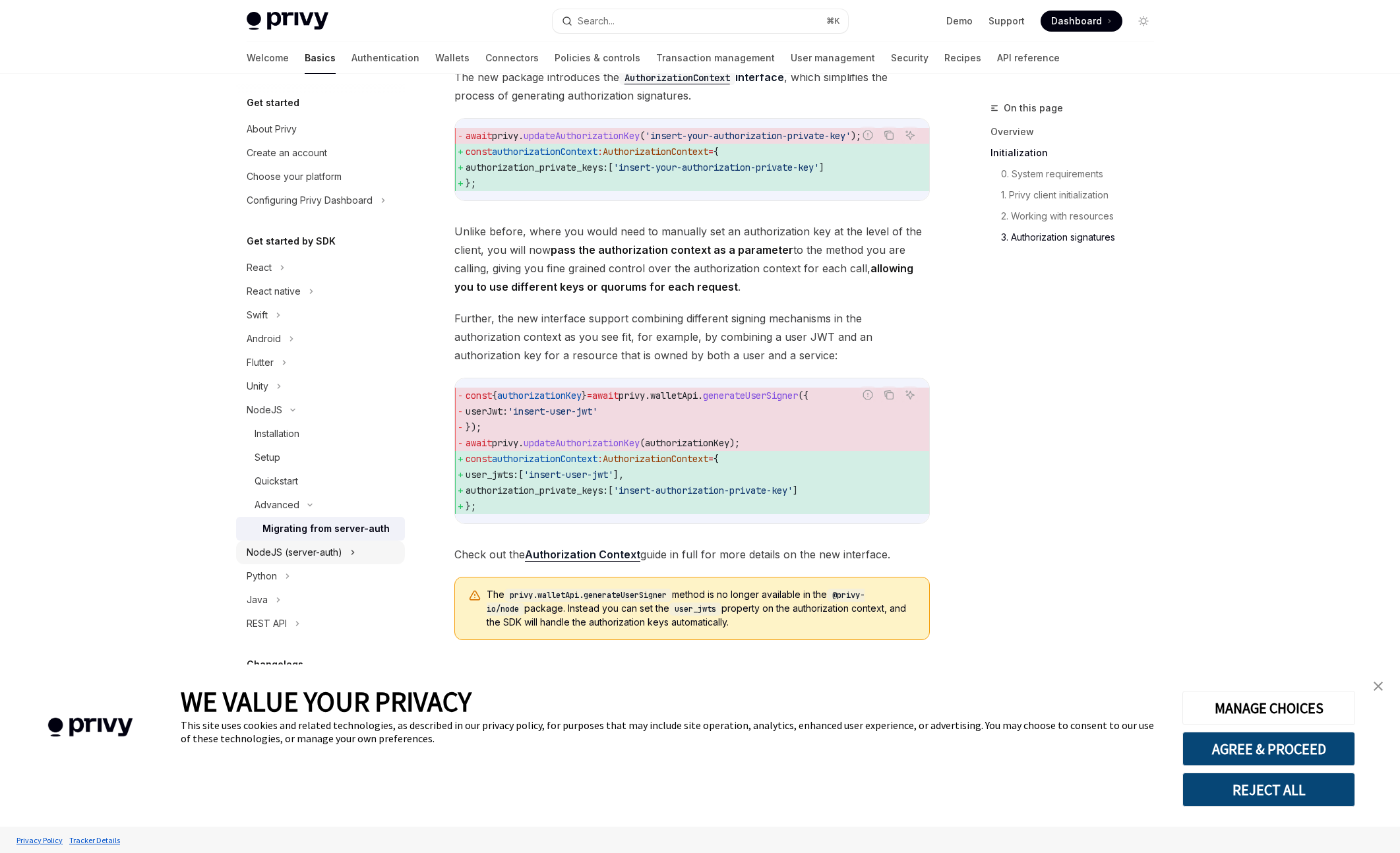
click at [347, 549] on div "NodeJS (server-auth)" at bounding box center [320, 552] width 168 height 24
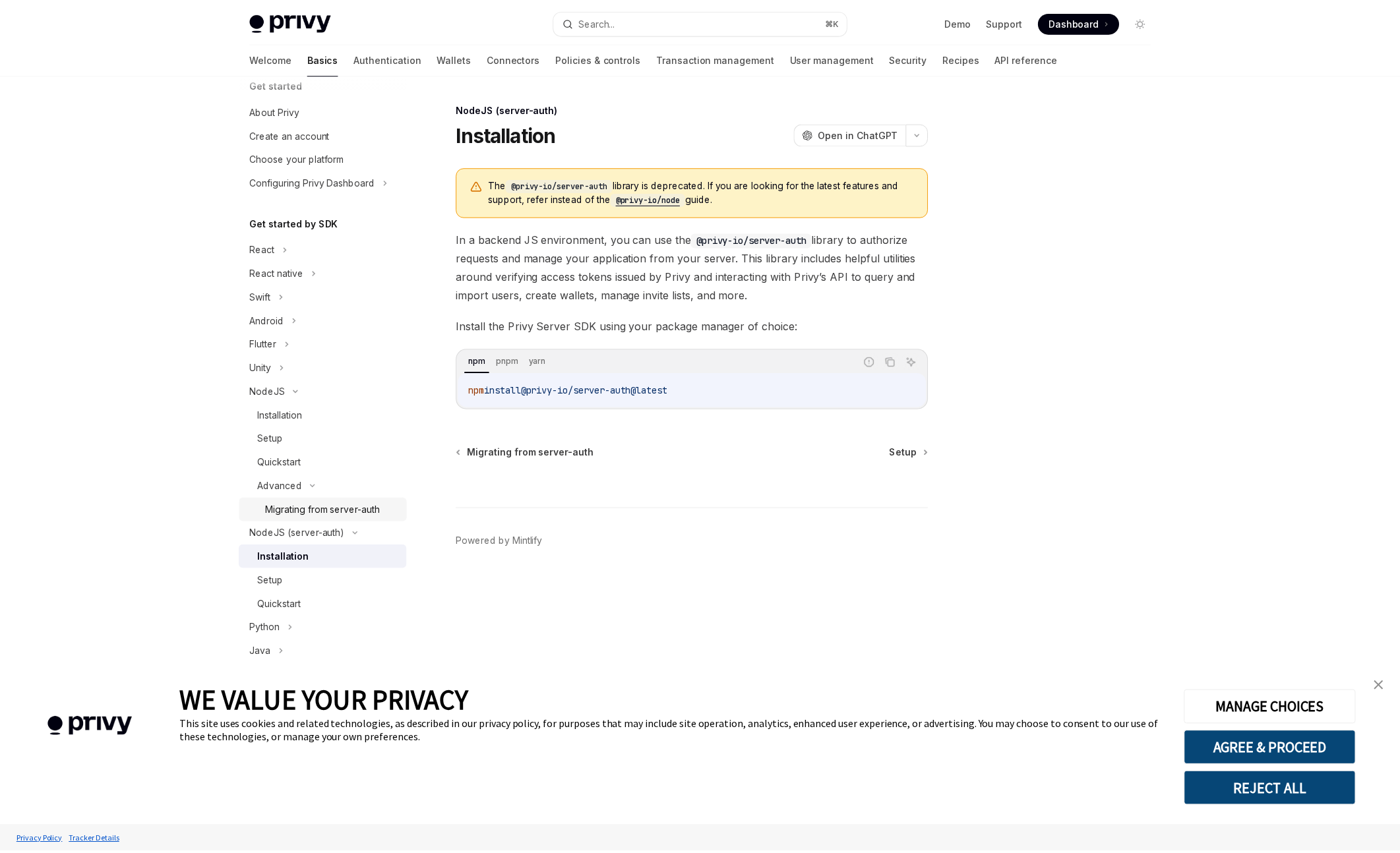
scroll to position [29, 0]
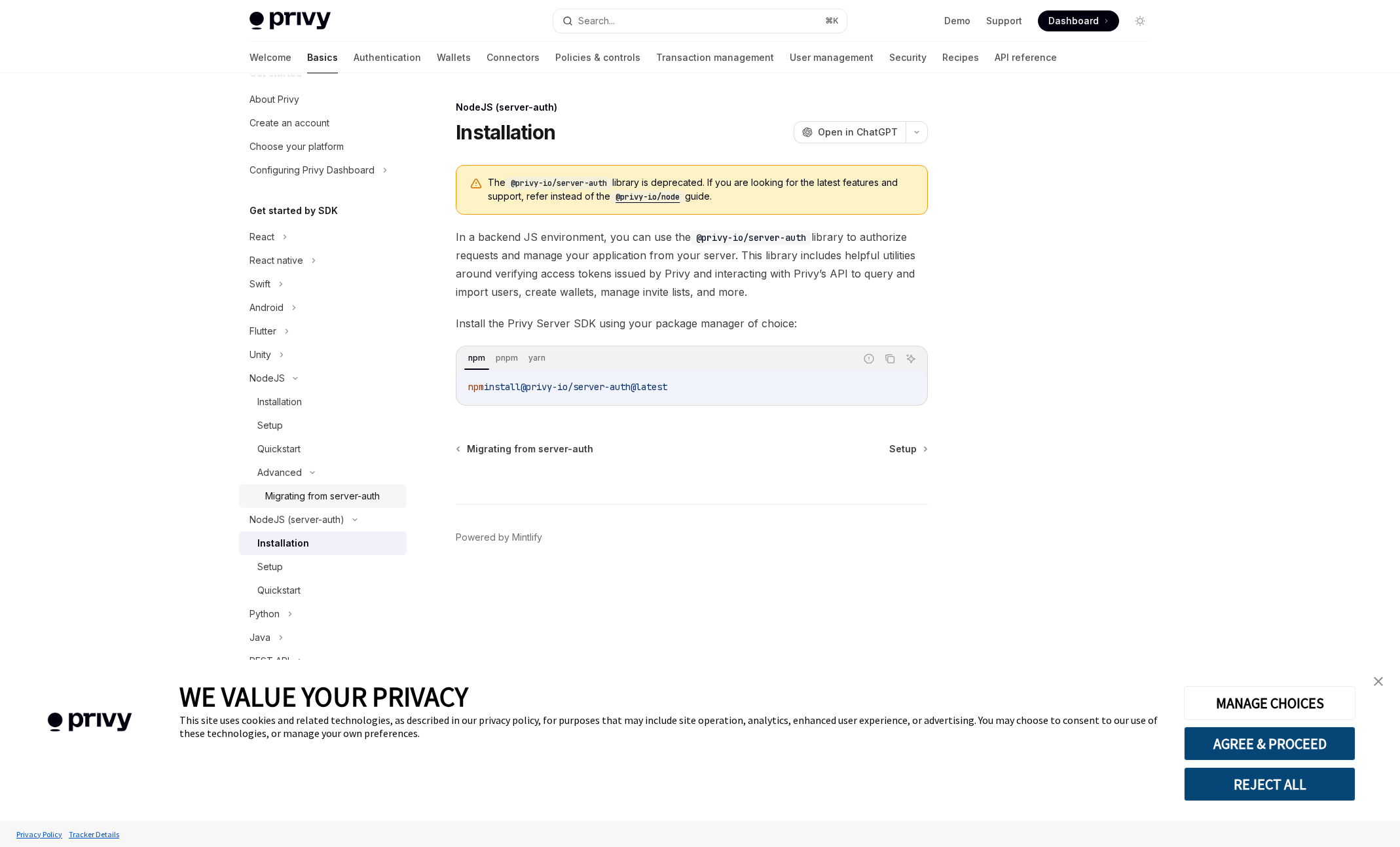
click at [344, 501] on div "Migrating from server-auth" at bounding box center [322, 496] width 115 height 16
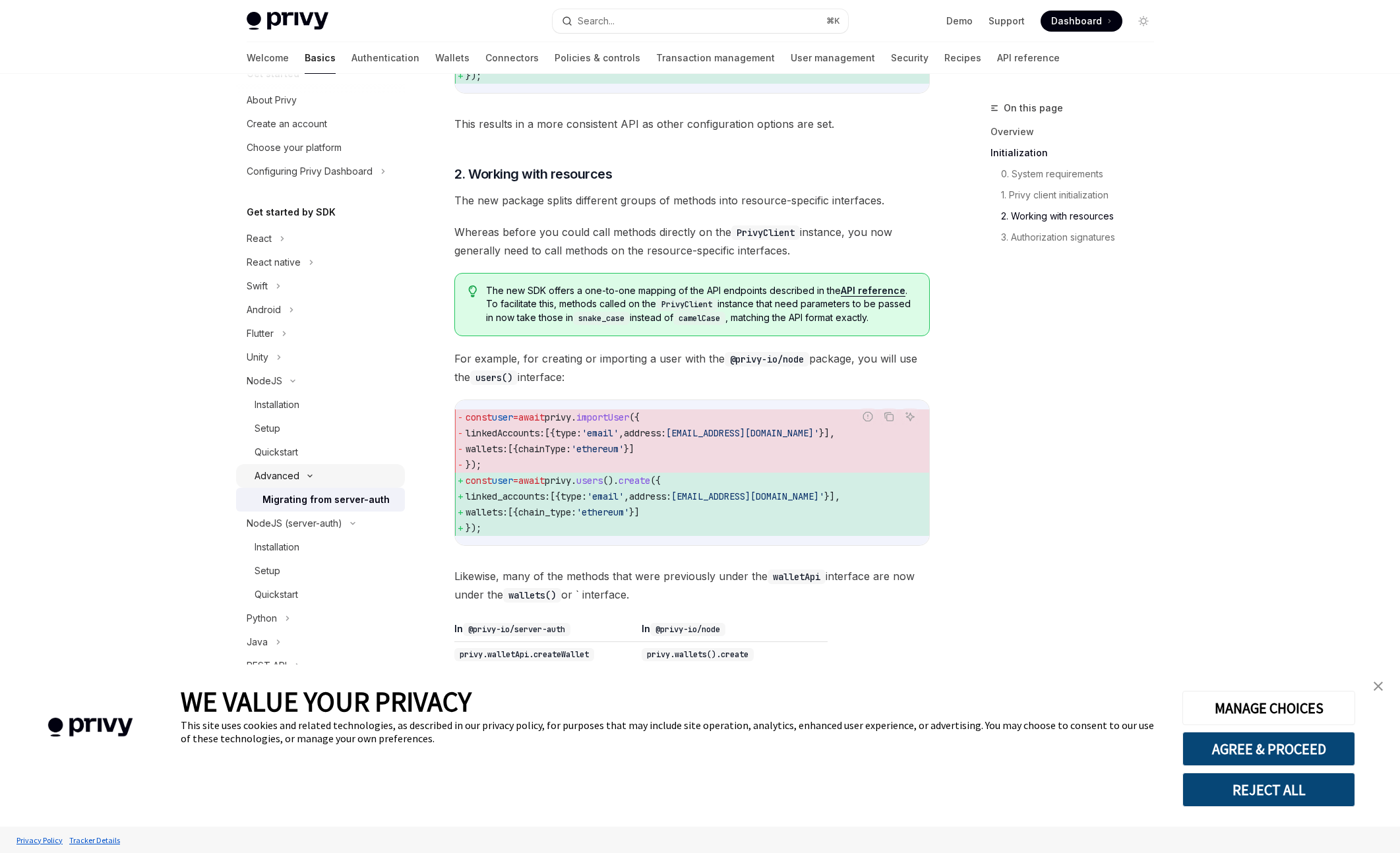
scroll to position [861, 0]
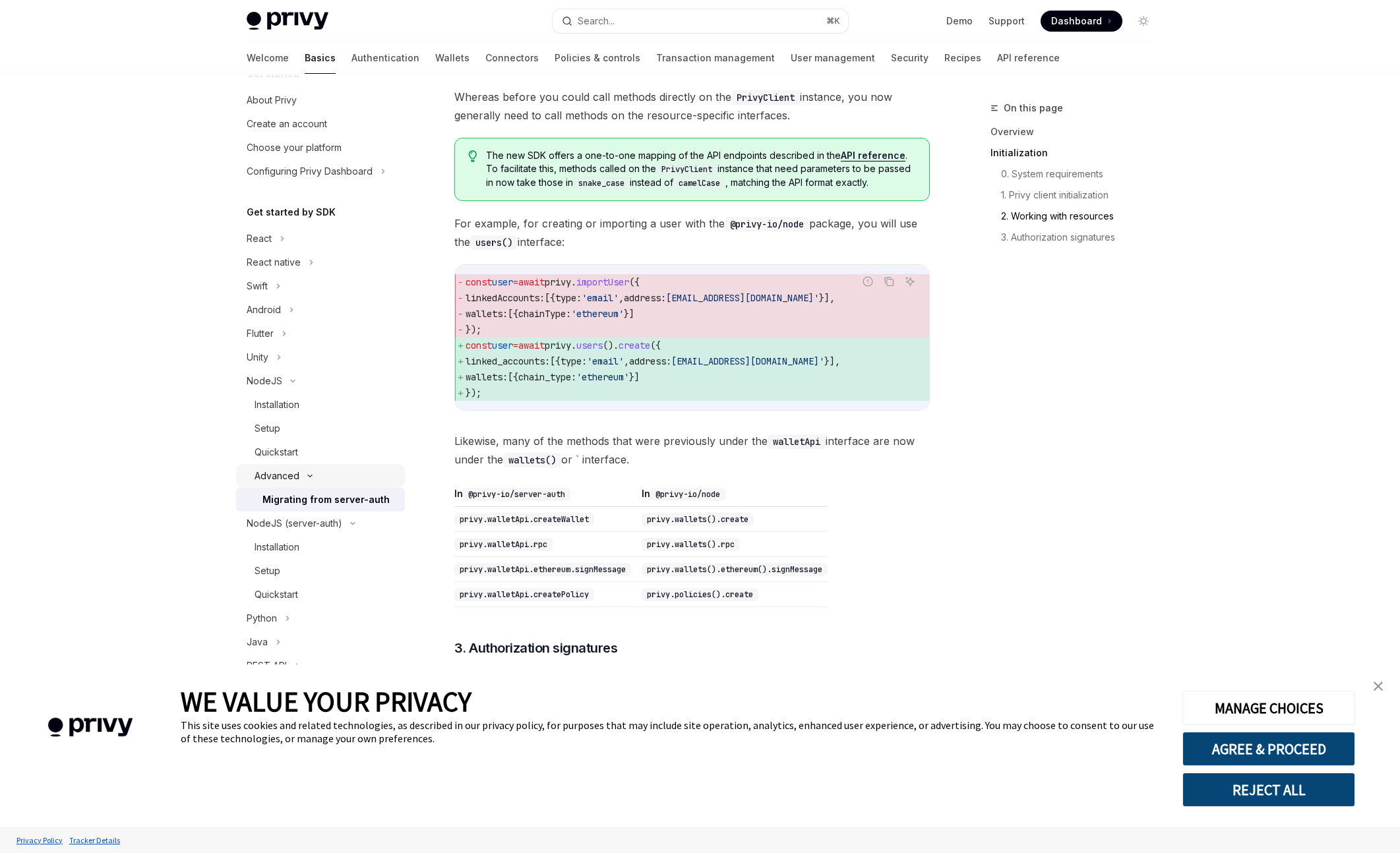
click at [321, 468] on div "Advanced" at bounding box center [320, 476] width 168 height 24
click at [325, 460] on link "Quickstart" at bounding box center [320, 452] width 168 height 24
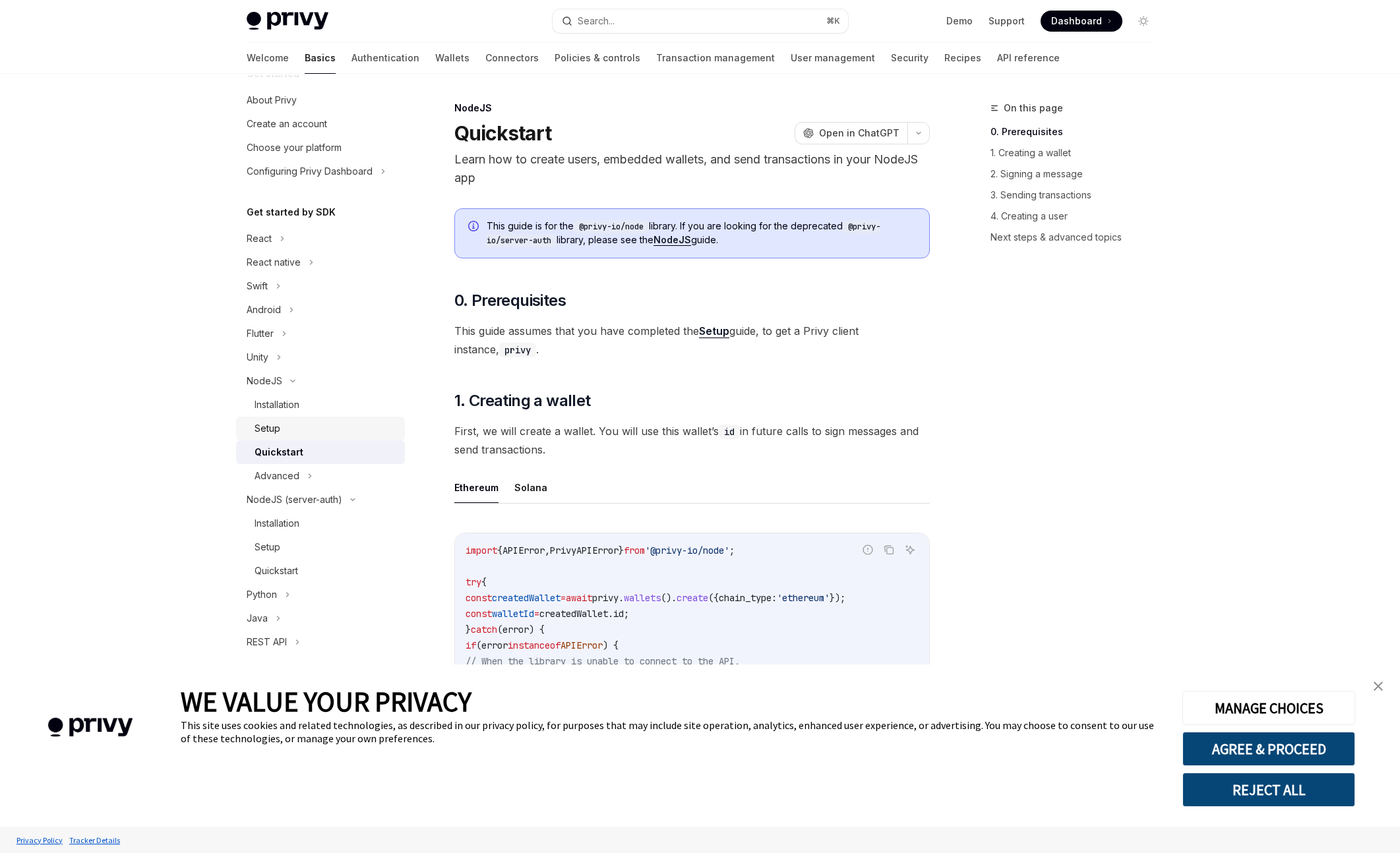
click at [328, 427] on div "Setup" at bounding box center [325, 428] width 142 height 16
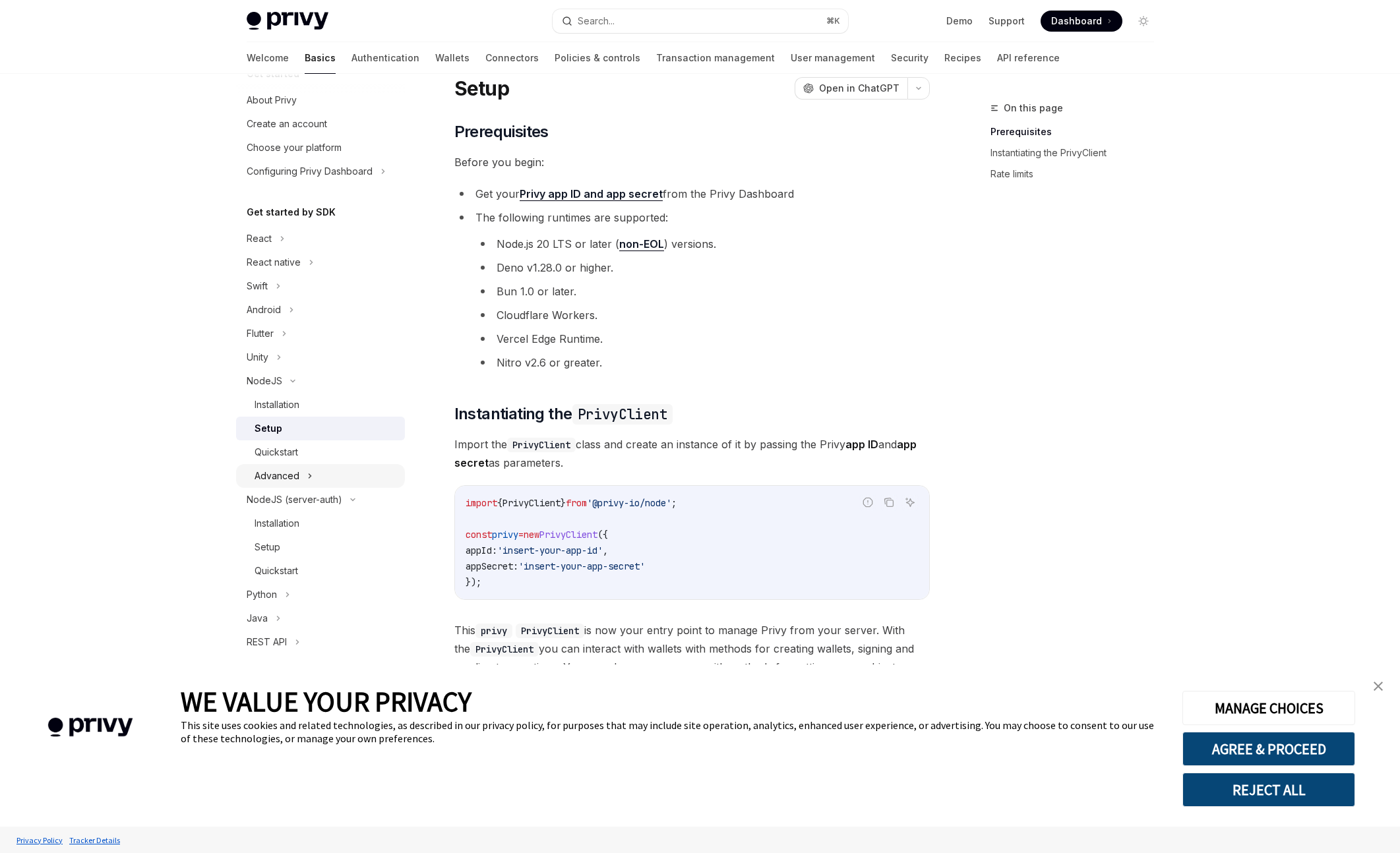
scroll to position [46, 0]
click at [321, 414] on link "Installation" at bounding box center [320, 404] width 168 height 24
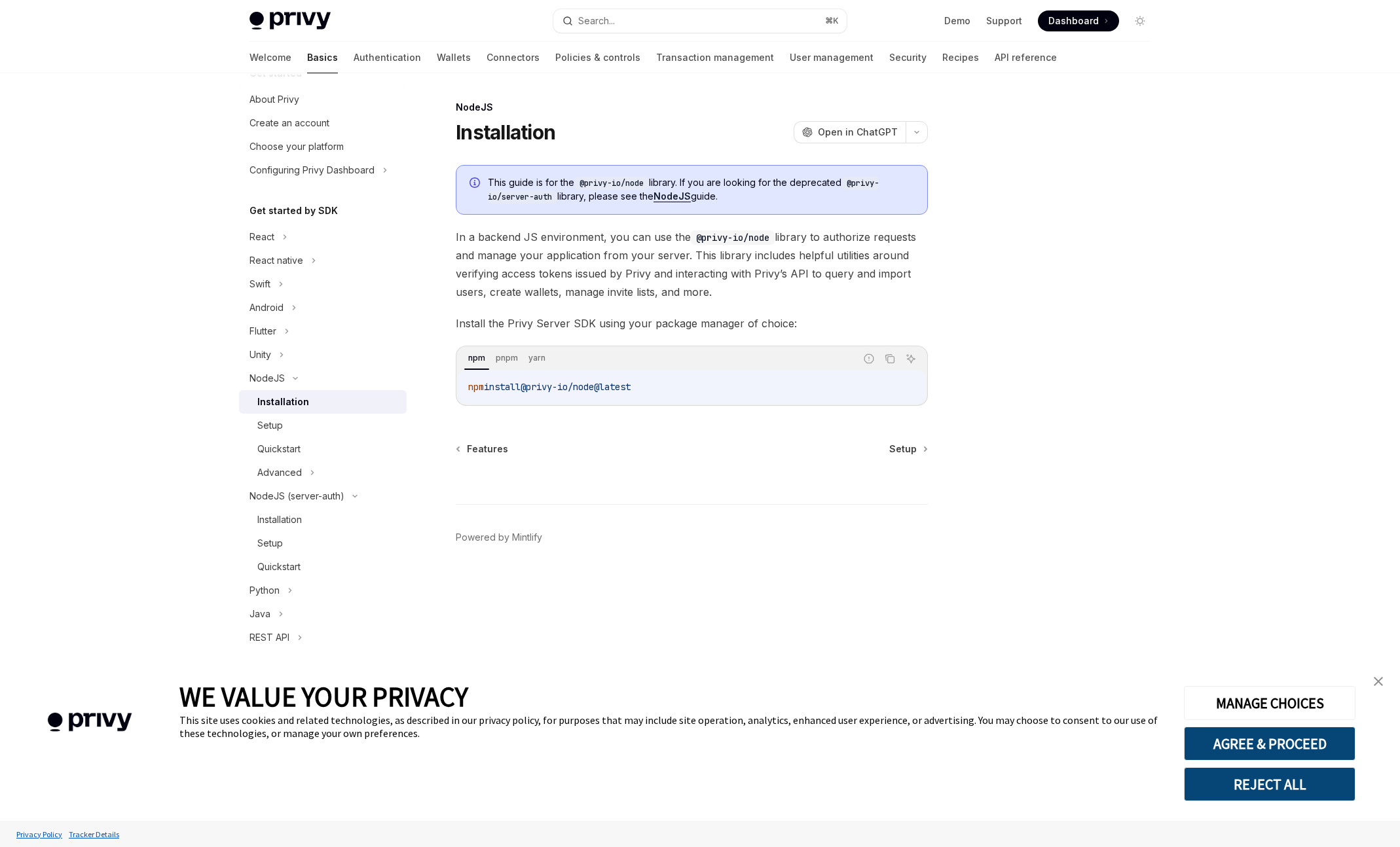
click at [671, 191] on link "NodeJS" at bounding box center [671, 196] width 37 height 11
click at [900, 447] on span "Setup" at bounding box center [903, 449] width 27 height 13
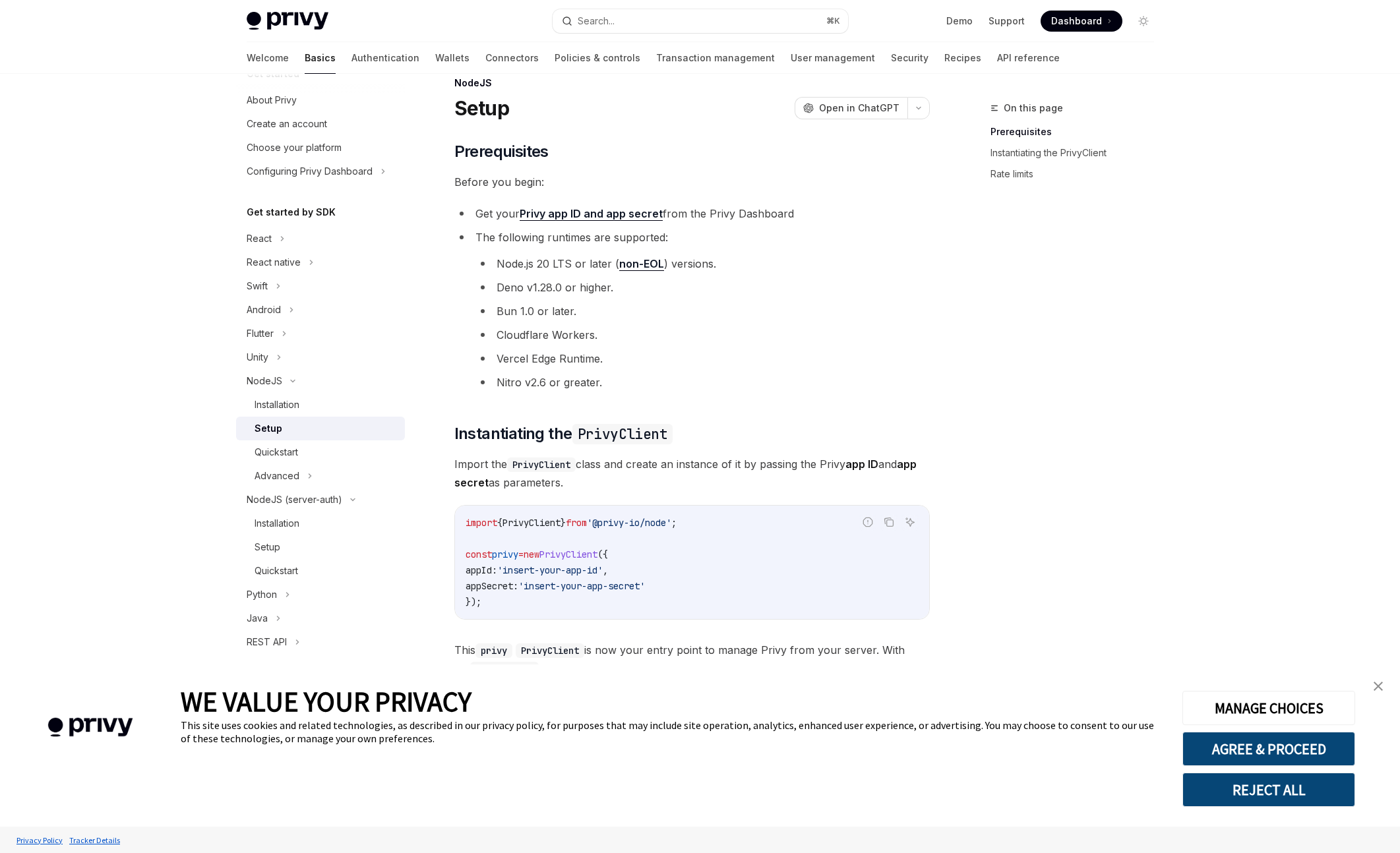
scroll to position [249, 0]
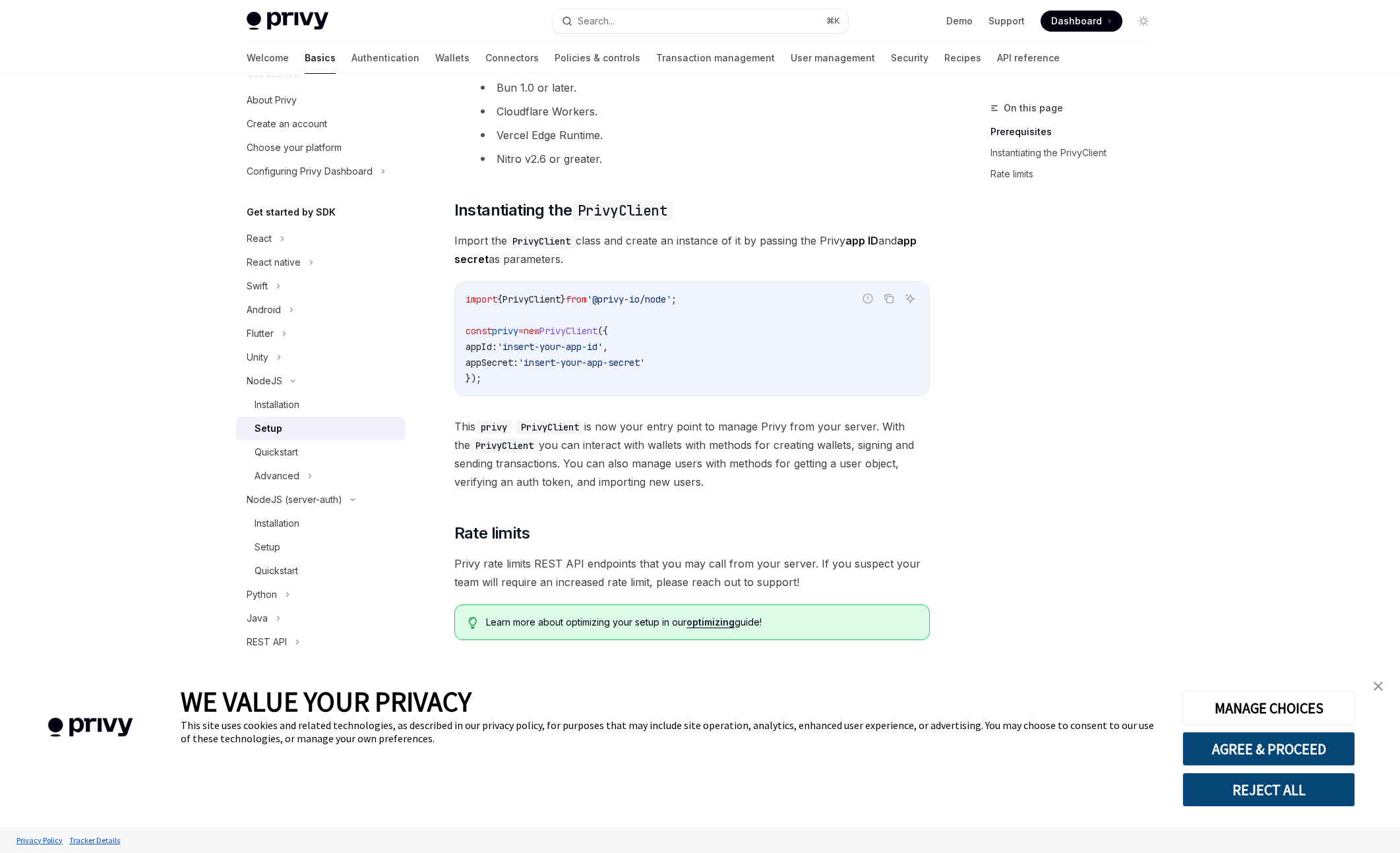
click at [715, 624] on link "optimizing" at bounding box center [710, 622] width 48 height 11
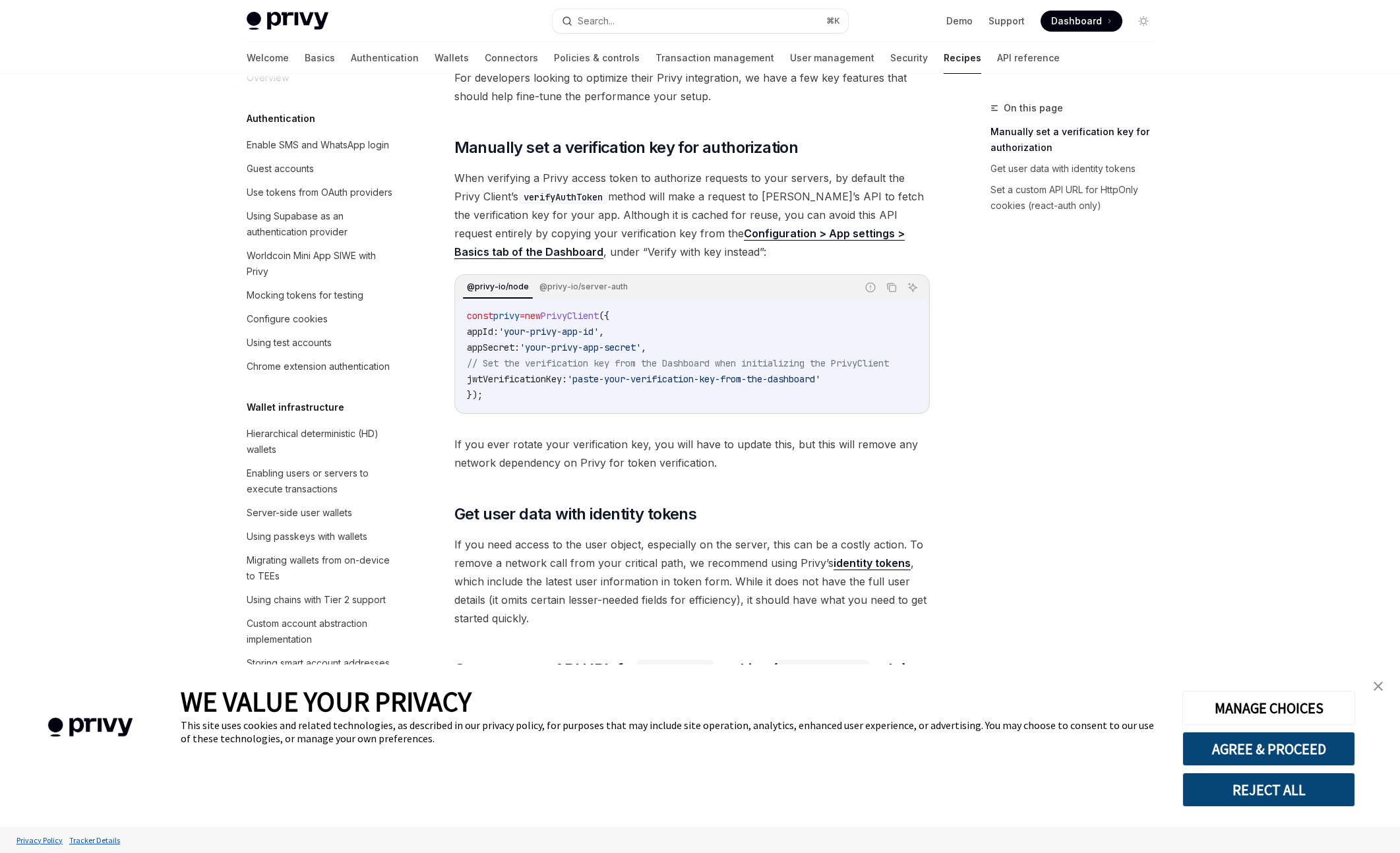
scroll to position [465, 0]
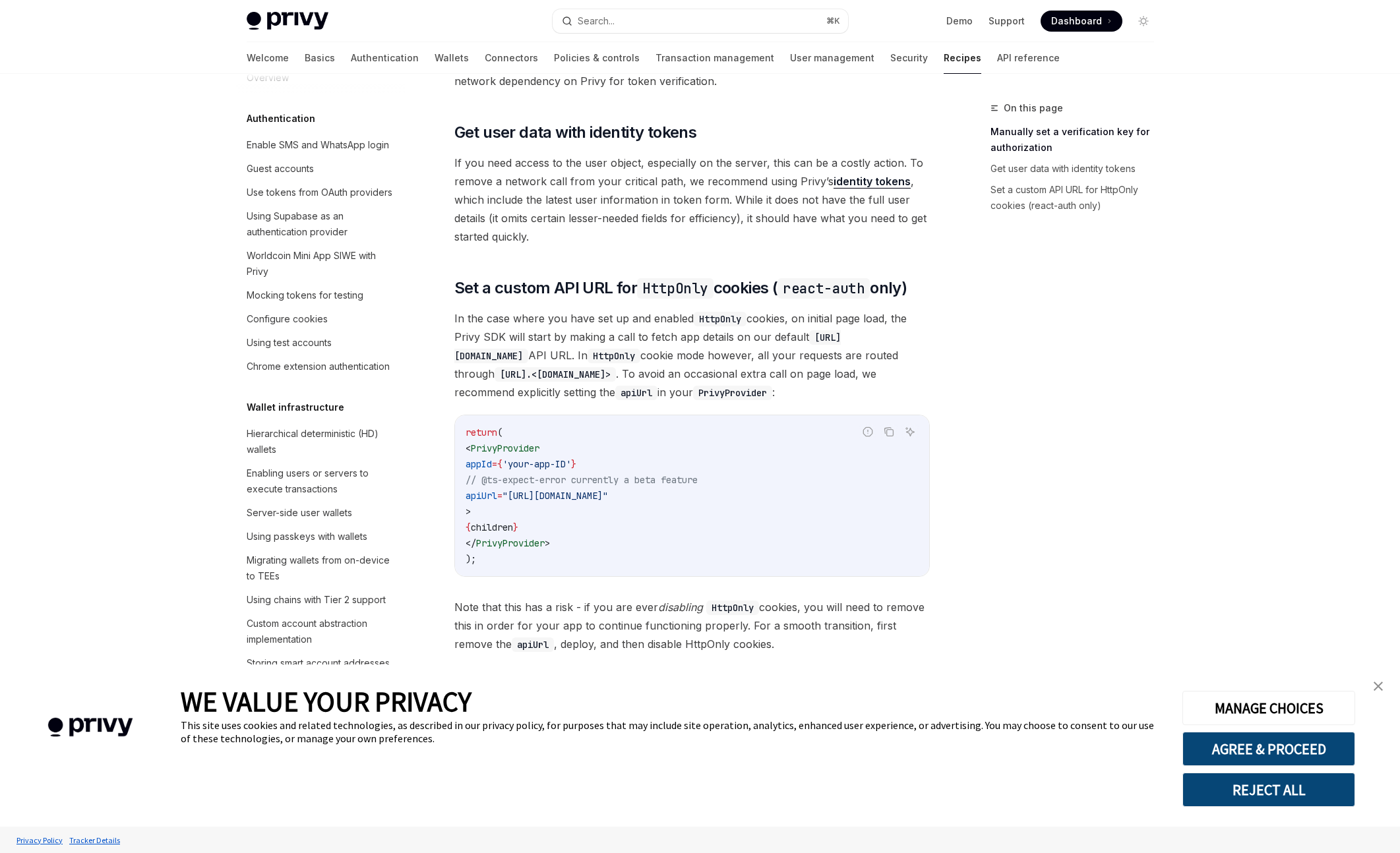
scroll to position [249, 0]
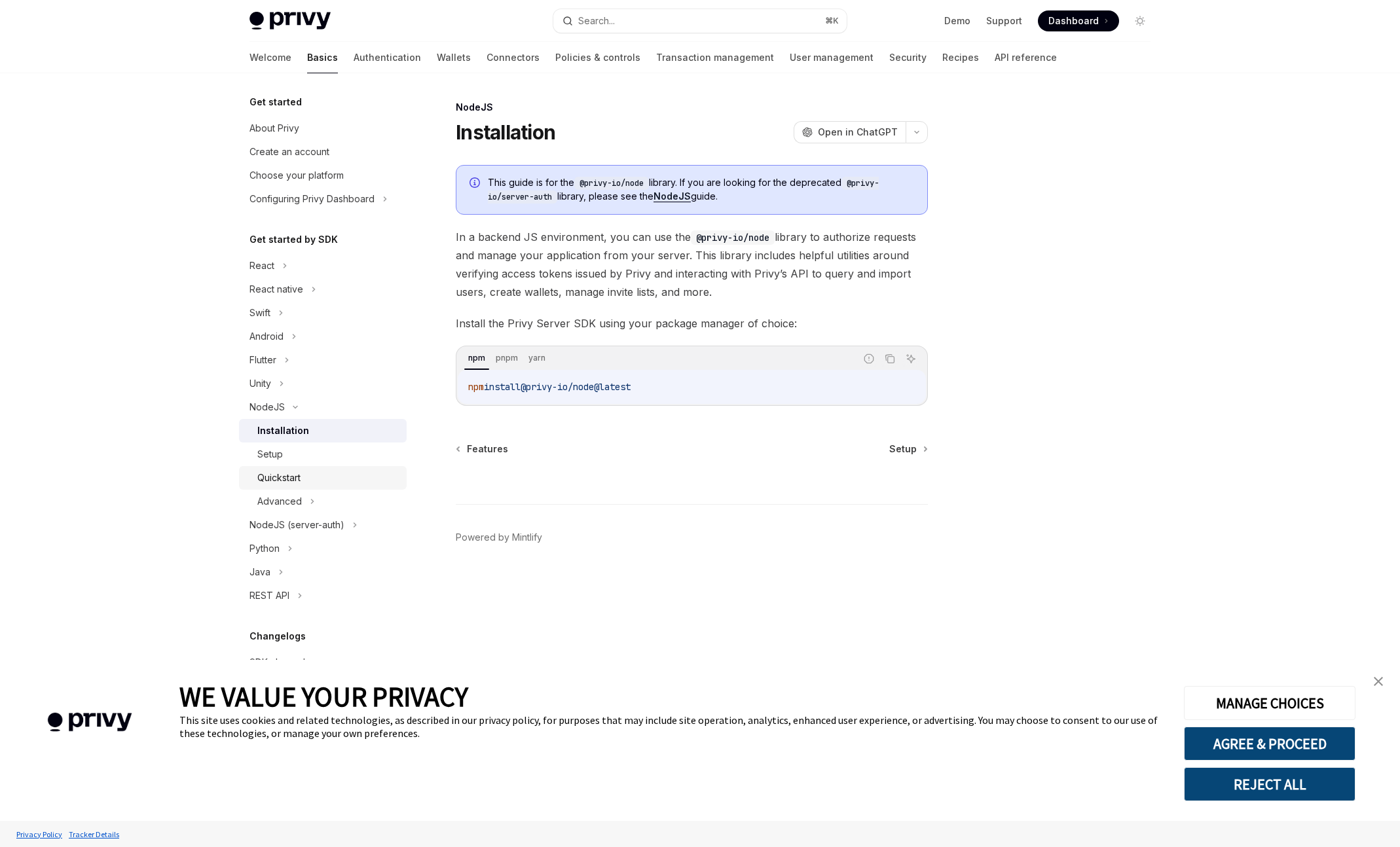
click at [304, 476] on div "Quickstart" at bounding box center [328, 477] width 141 height 16
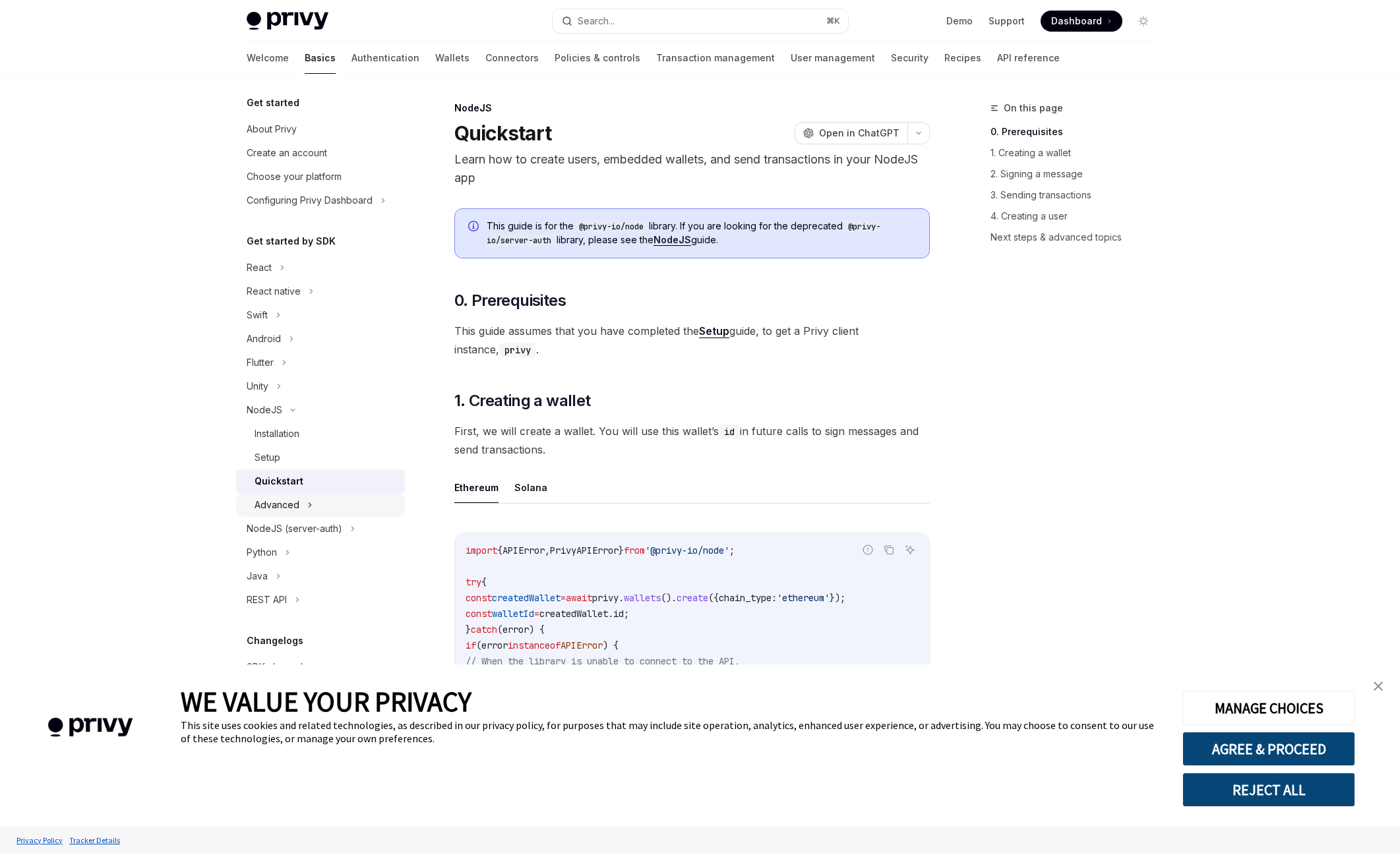
click at [307, 504] on icon at bounding box center [309, 505] width 5 height 16
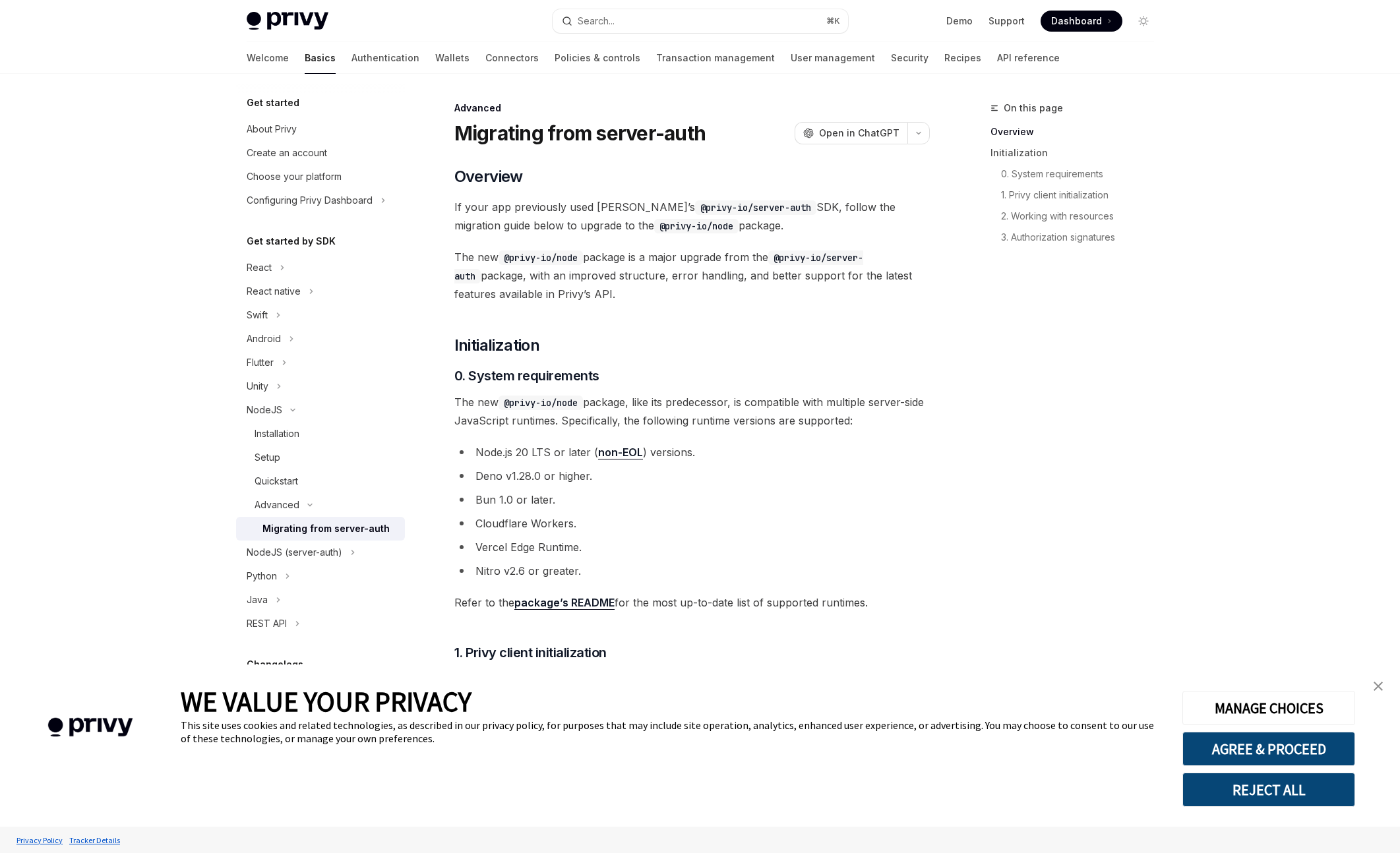
click at [326, 522] on div "Migrating from server-auth" at bounding box center [326, 528] width 127 height 16
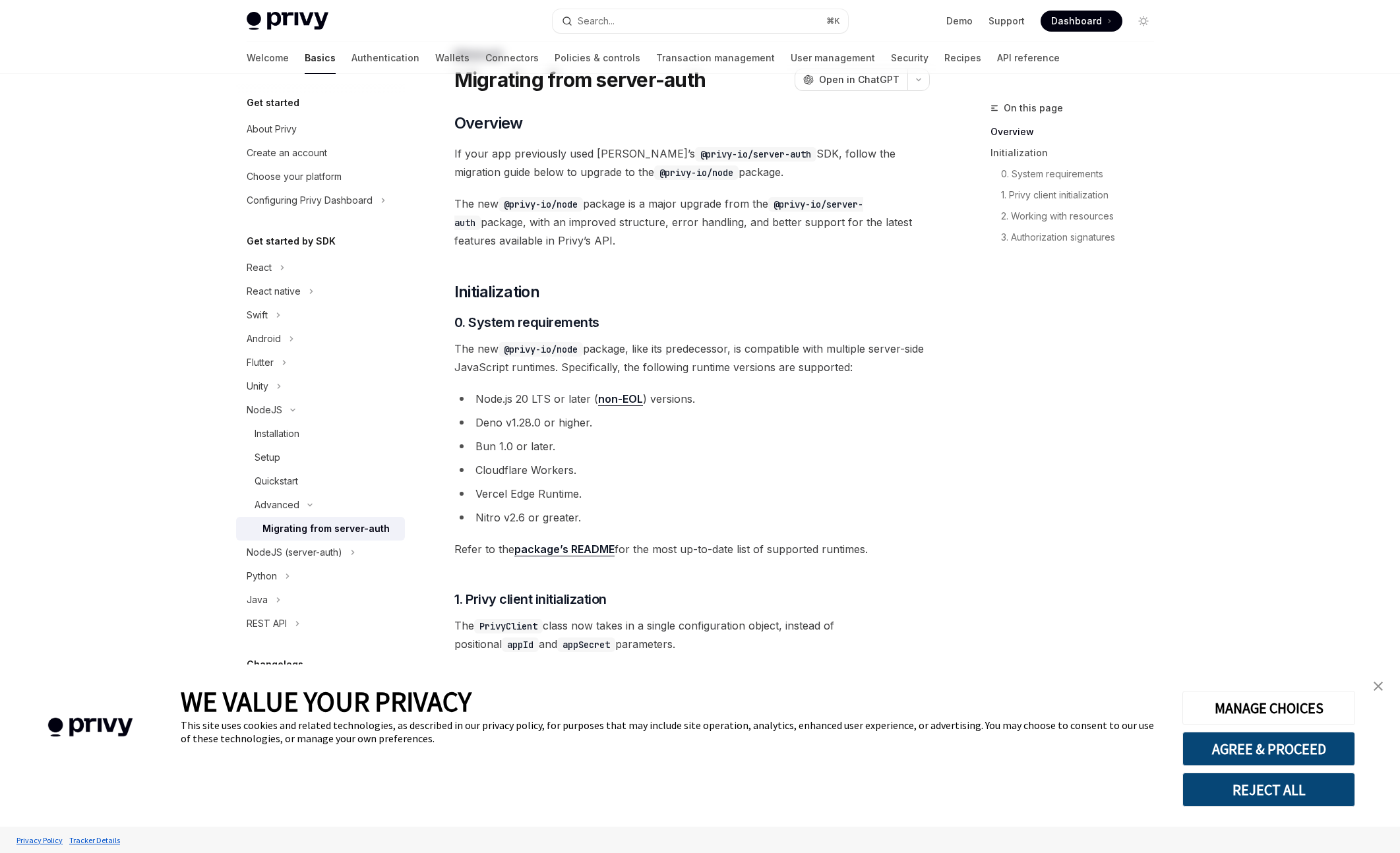
scroll to position [64, 0]
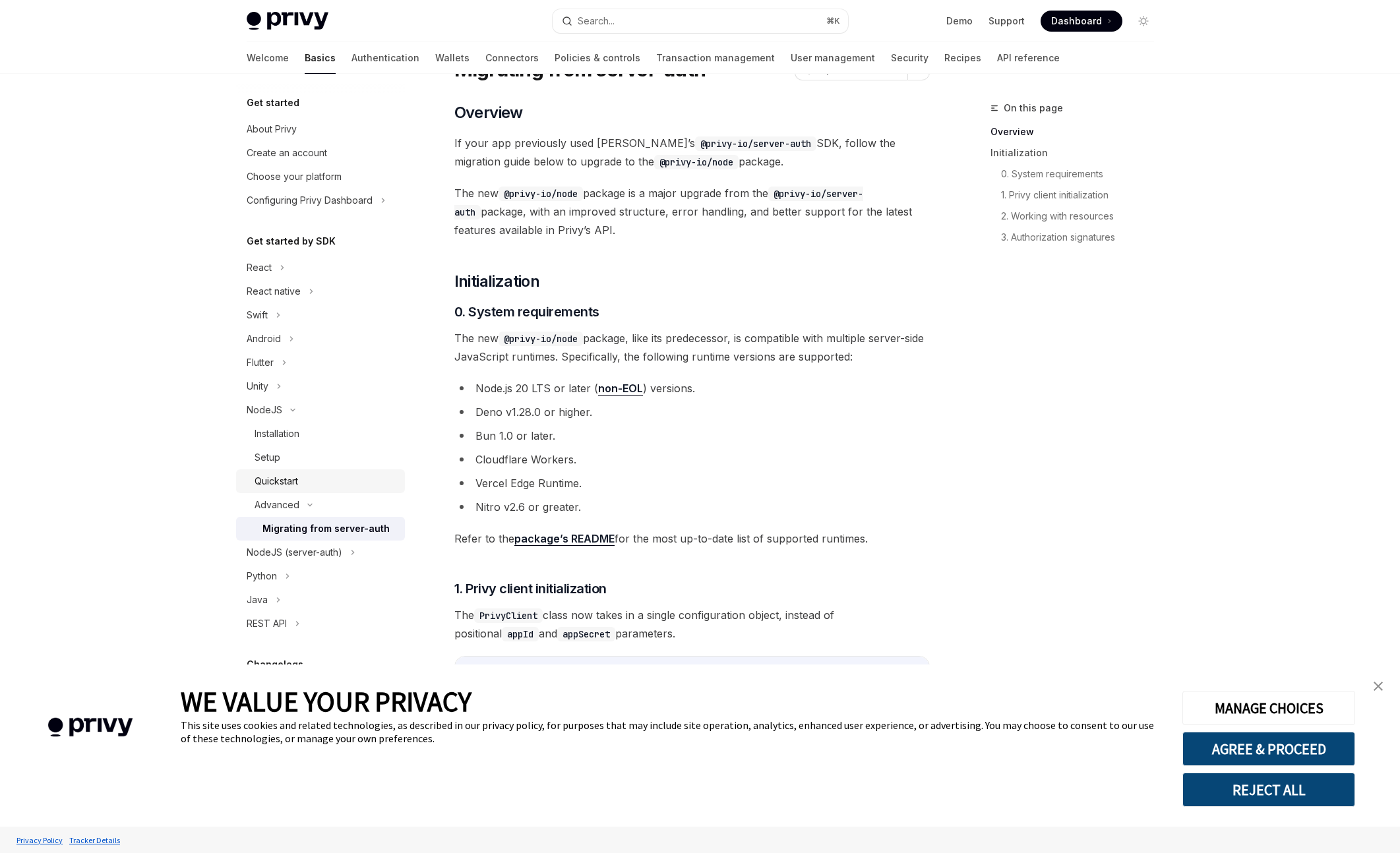
click at [317, 492] on link "Quickstart" at bounding box center [320, 481] width 168 height 24
type textarea "*"
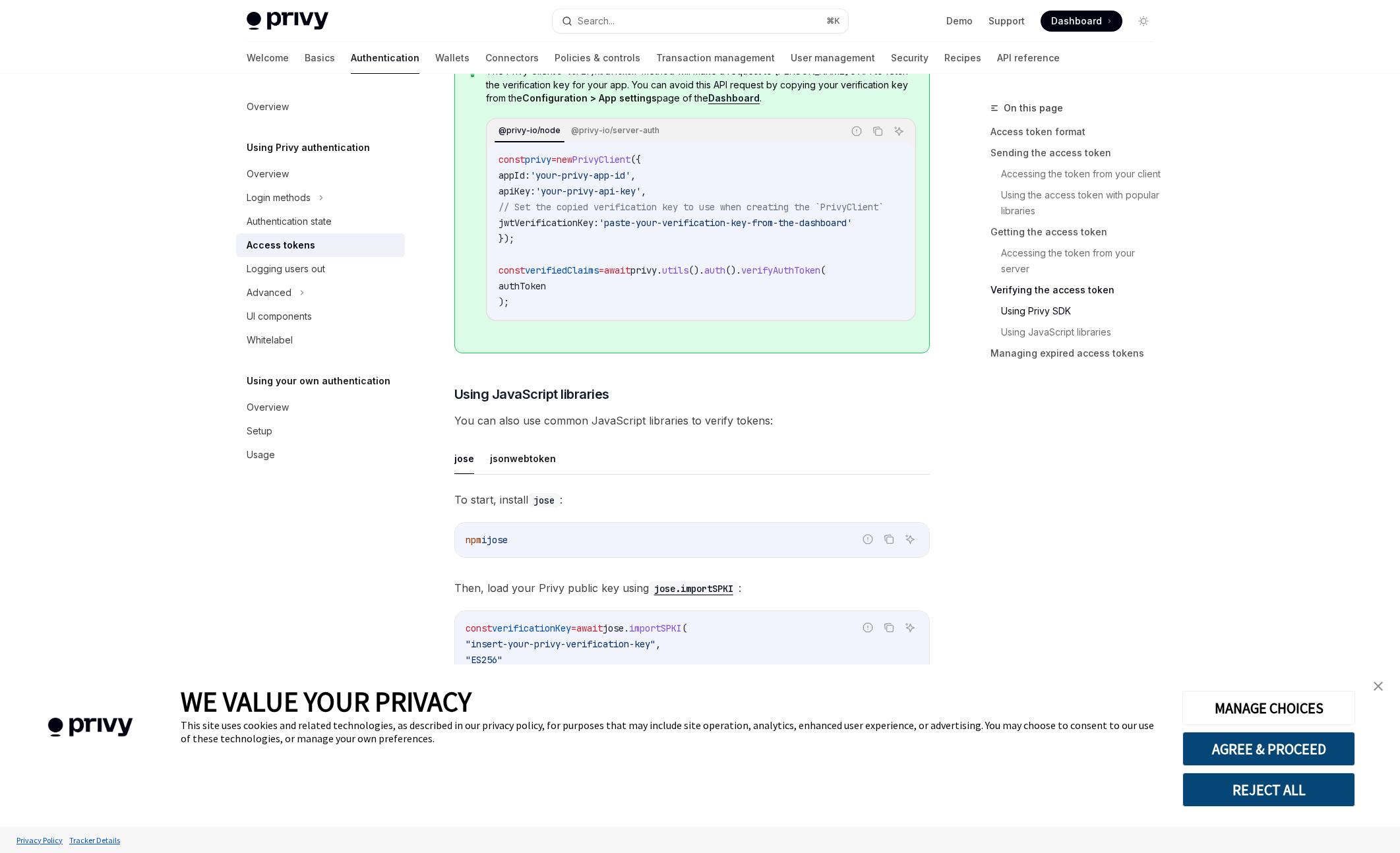
scroll to position [2653, 0]
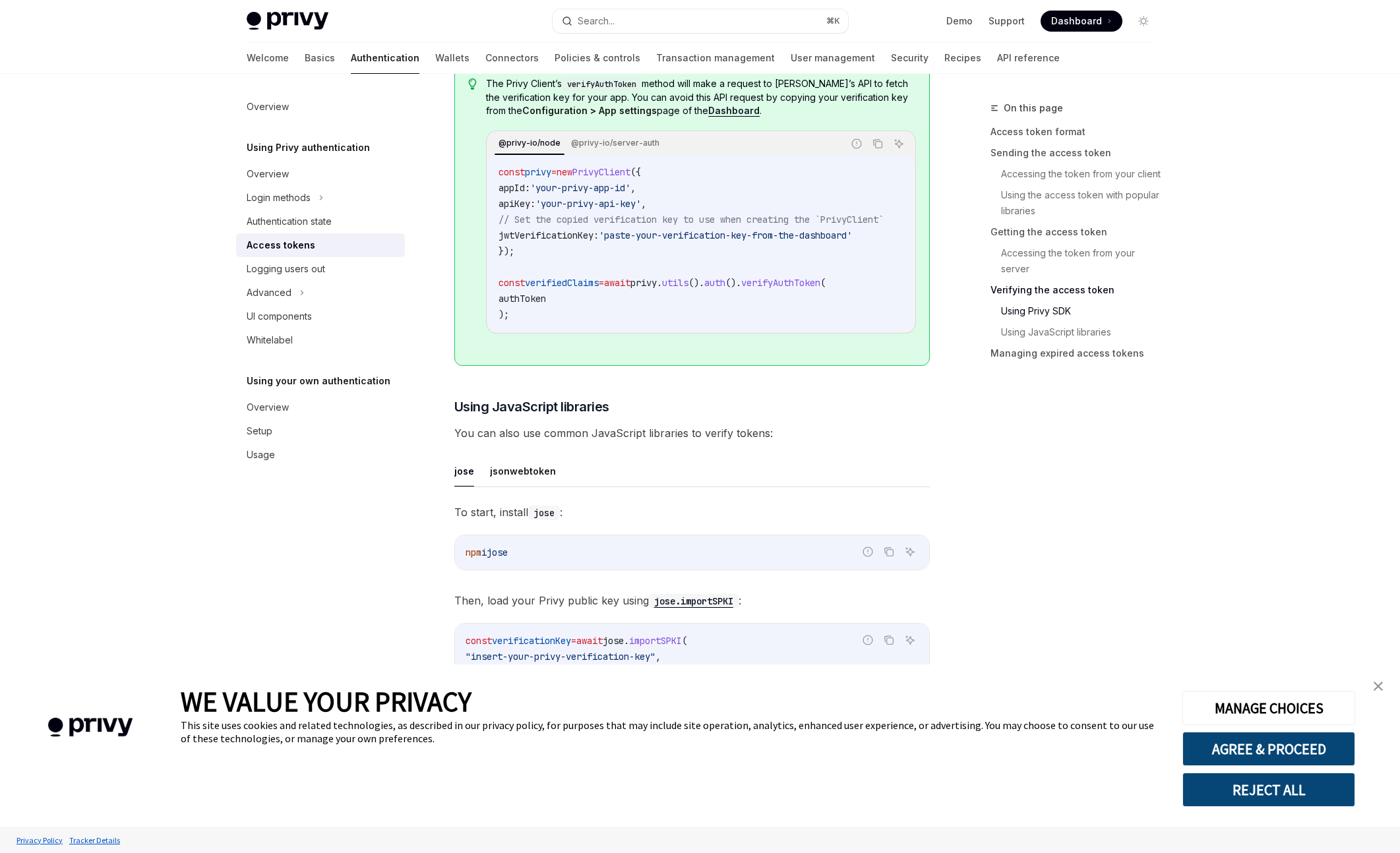
click at [312, 19] on img at bounding box center [287, 21] width 82 height 18
type textarea "*"
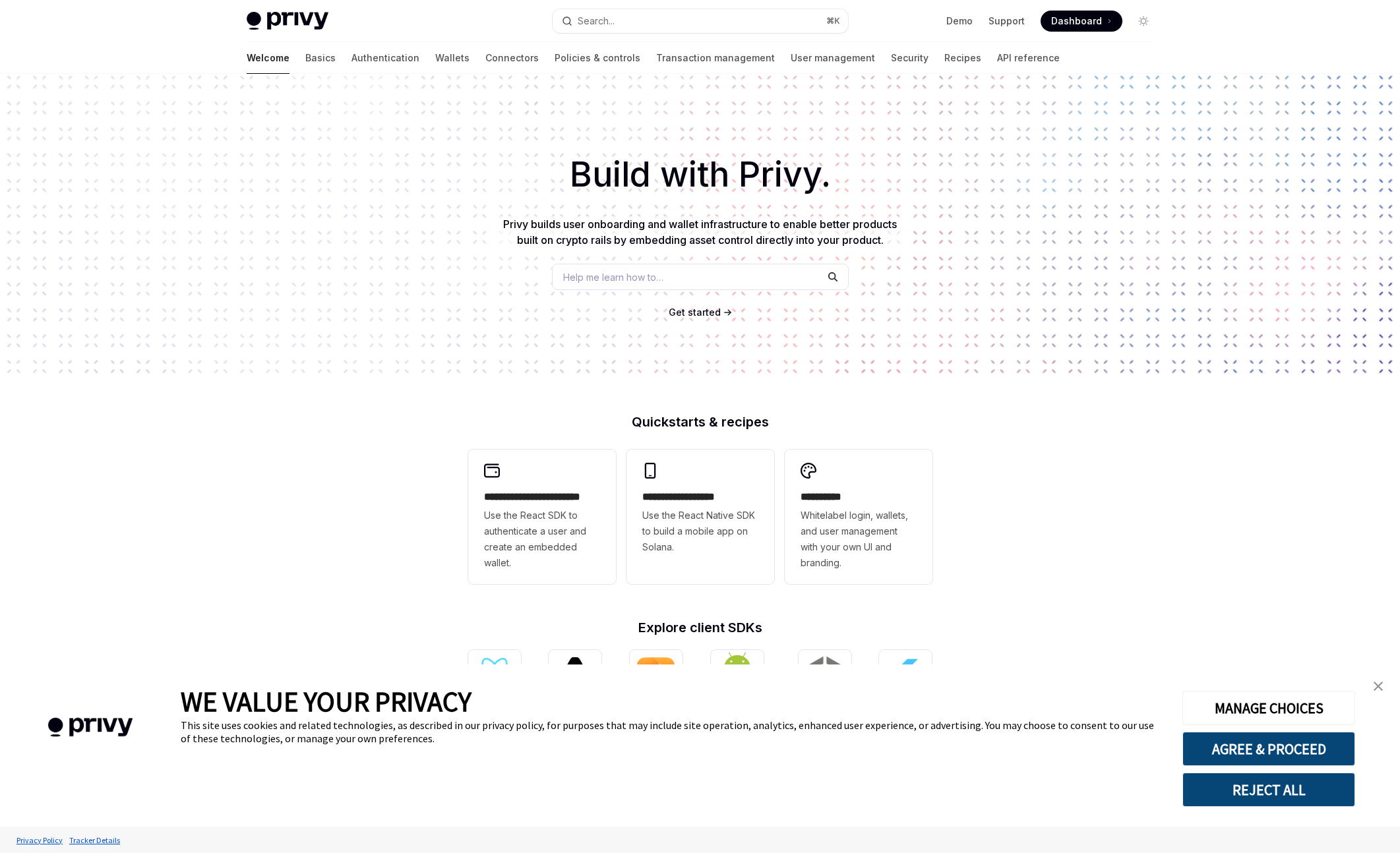
click at [1060, 25] on span "Dashboard" at bounding box center [1076, 21] width 51 height 13
